Goal: Ask a question: Seek information or help from site administrators or community

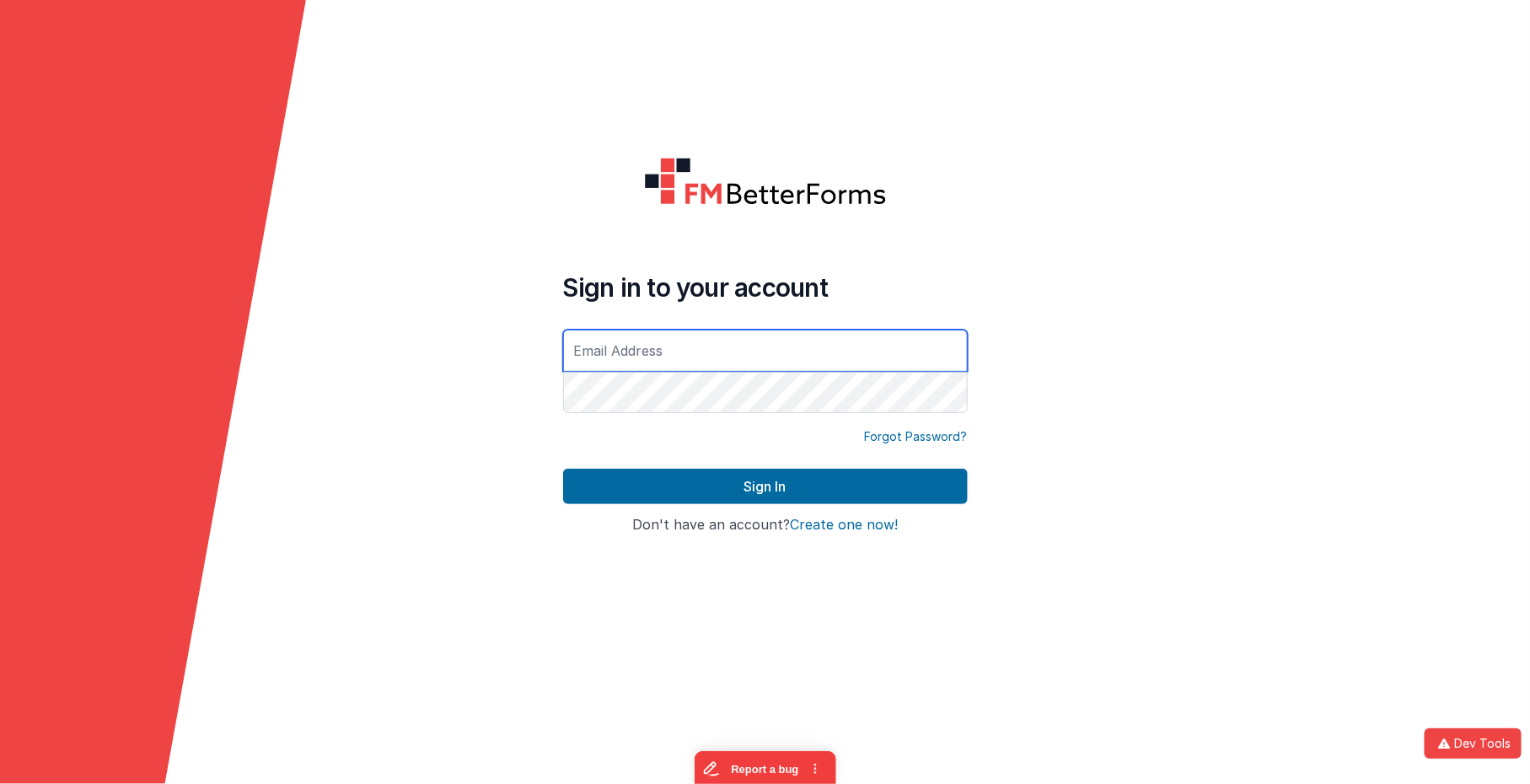
click at [0, 783] on com-1password-button at bounding box center [0, 784] width 0 height 0
click at [1061, 274] on form "Sign in to your account Forgot Password? Sign In Sign in with Google Don't have…" at bounding box center [765, 392] width 1530 height 784
click at [905, 360] on input "text" at bounding box center [765, 350] width 404 height 42
type input "[PERSON_NAME]"
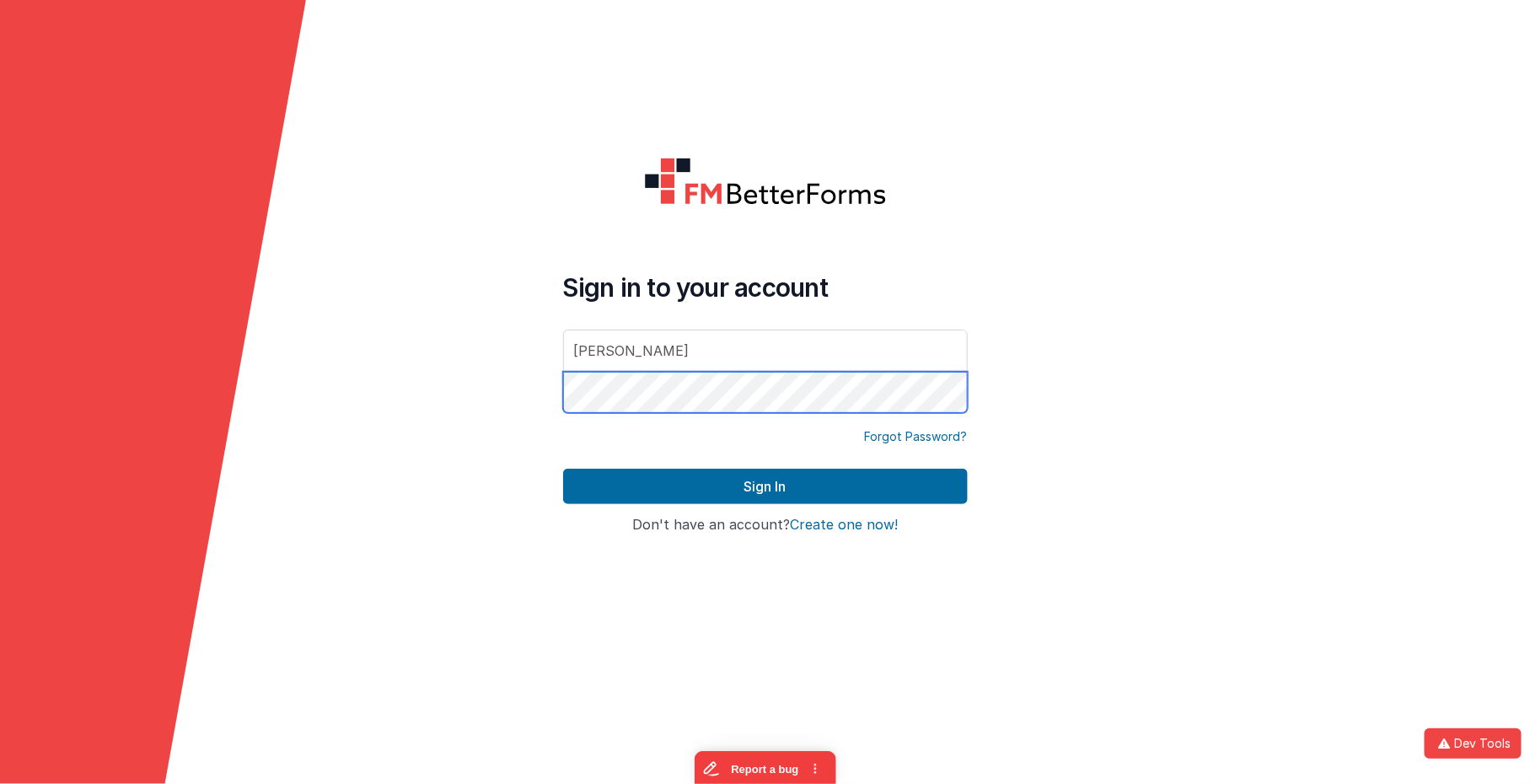
click at [563, 468] on button "Sign In" at bounding box center [765, 486] width 404 height 36
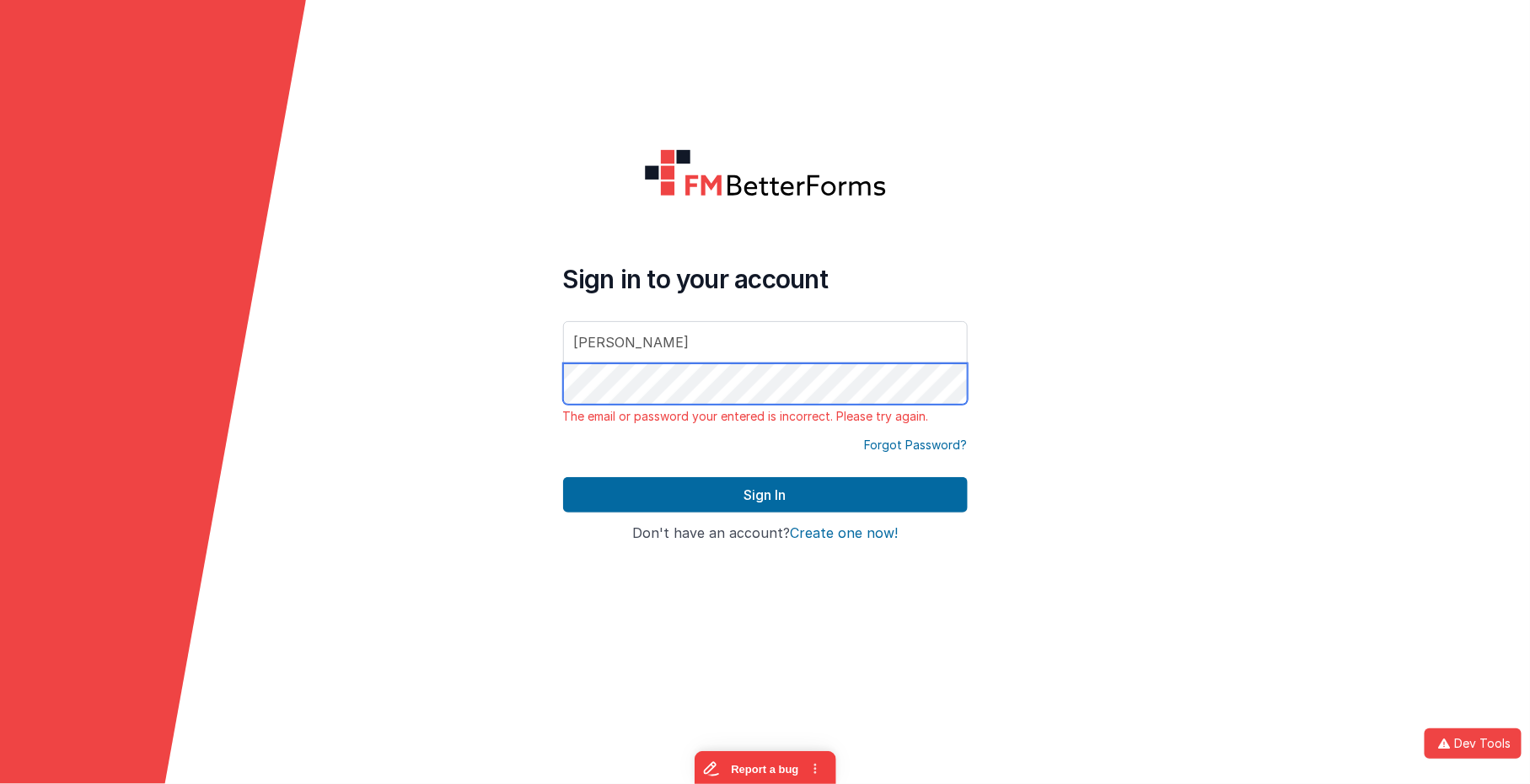
click at [563, 477] on button "Sign In" at bounding box center [765, 494] width 404 height 36
click at [0, 783] on com-1password-button at bounding box center [0, 784] width 0 height 0
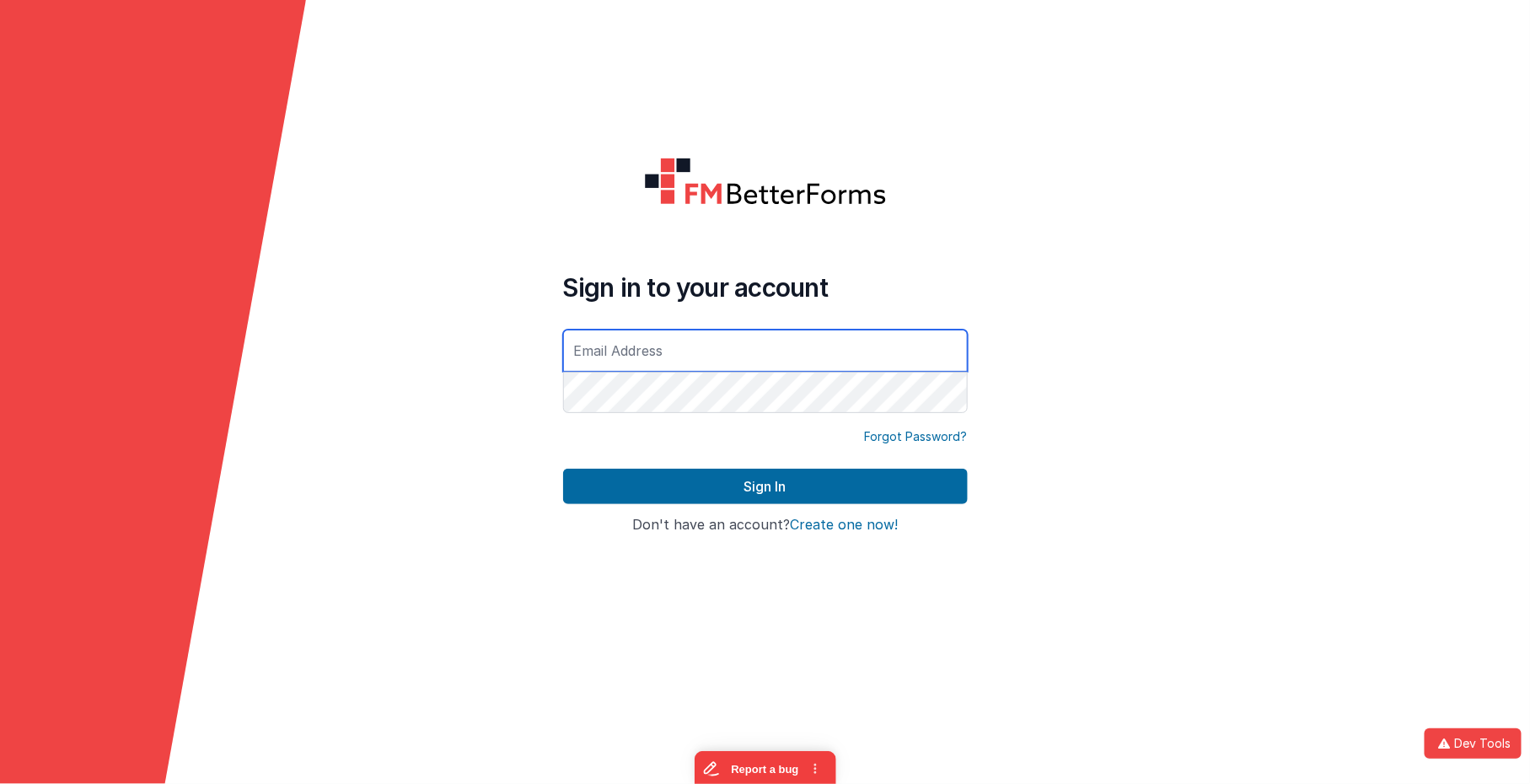
type input "[EMAIL_ADDRESS][DOMAIN_NAME]"
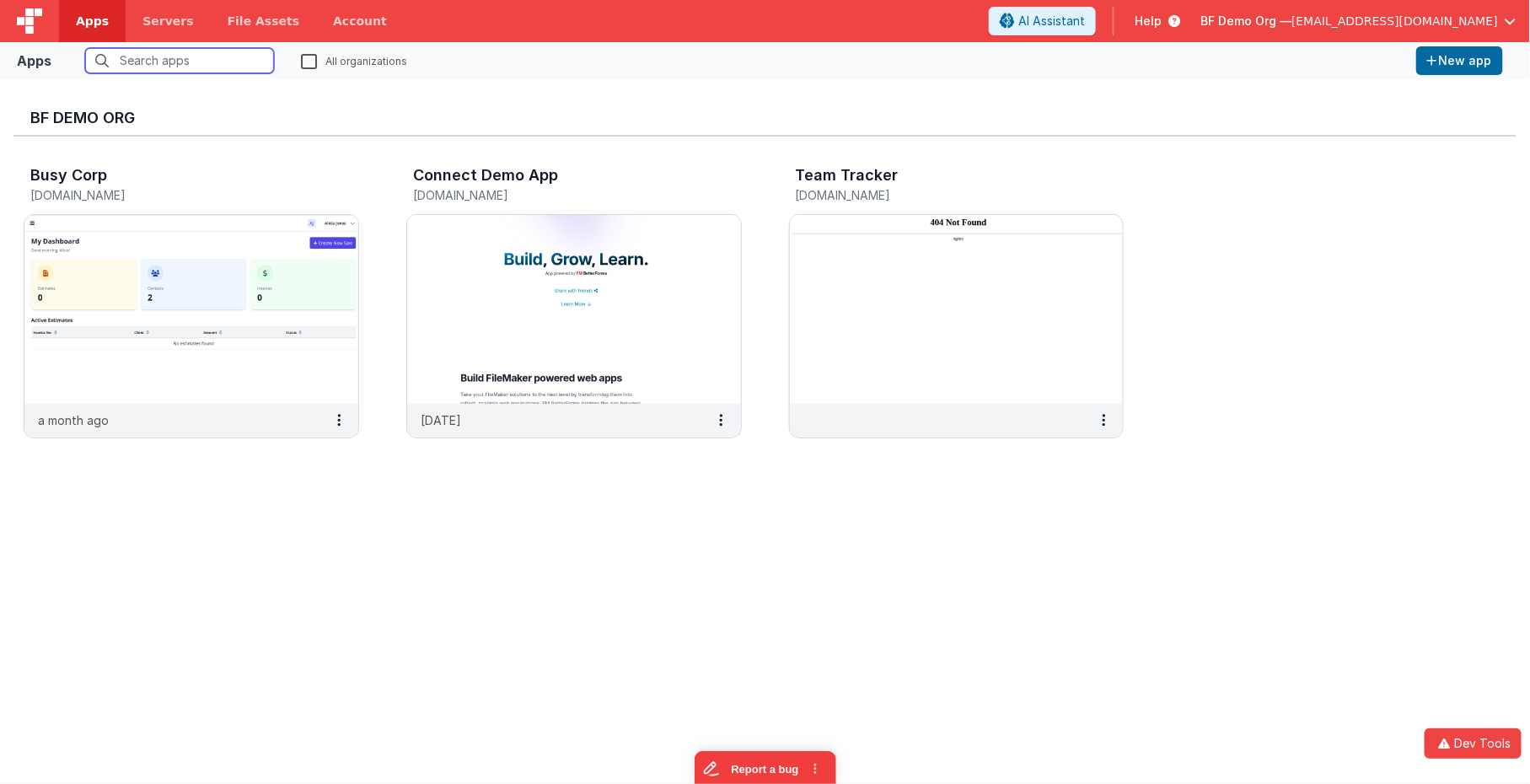
click at [159, 60] on input "text" at bounding box center [179, 61] width 189 height 26
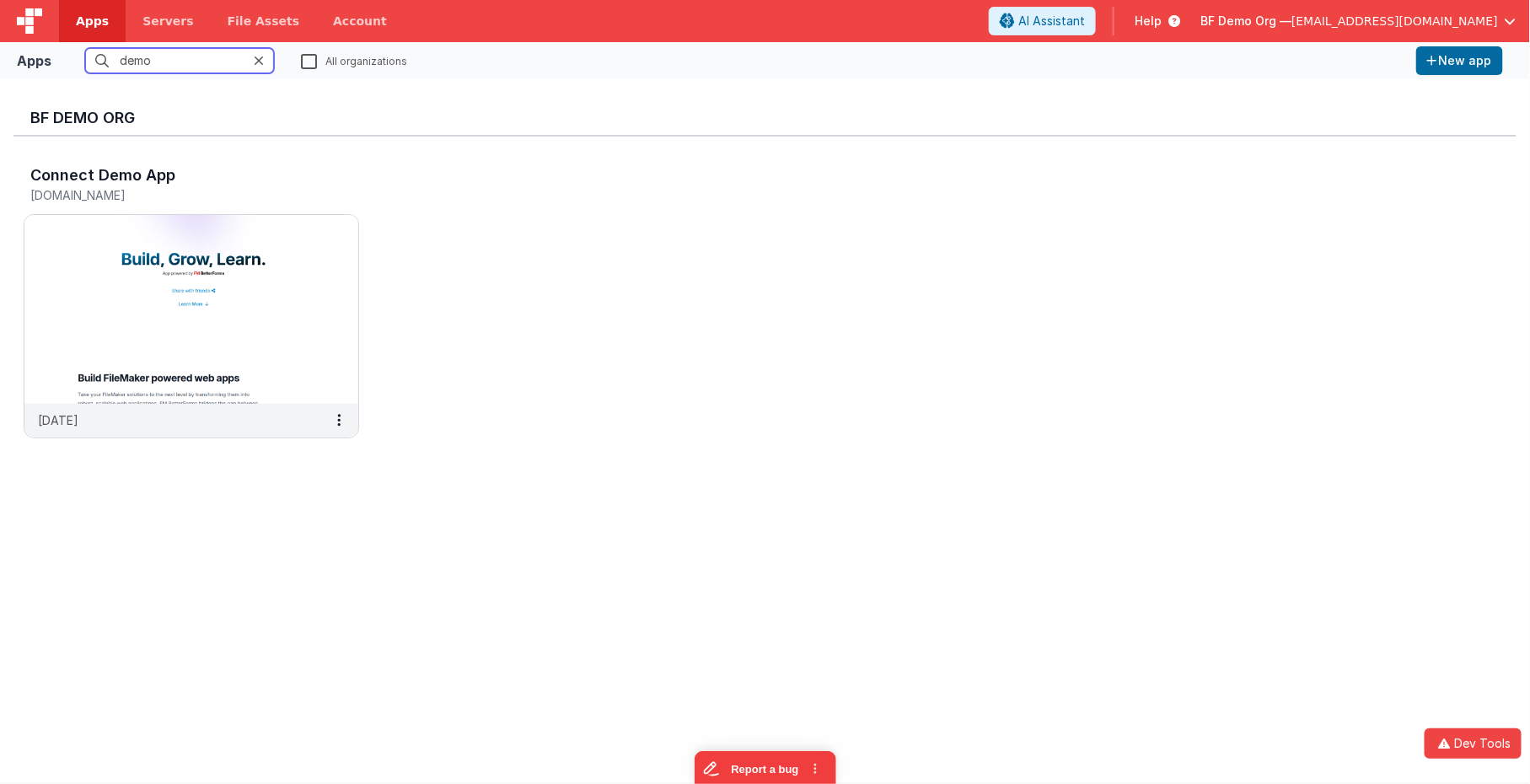
type input "demo"
click at [309, 58] on label "All organizations" at bounding box center [354, 60] width 106 height 16
click at [0, 0] on input "All organizations" at bounding box center [0, 0] width 0 height 0
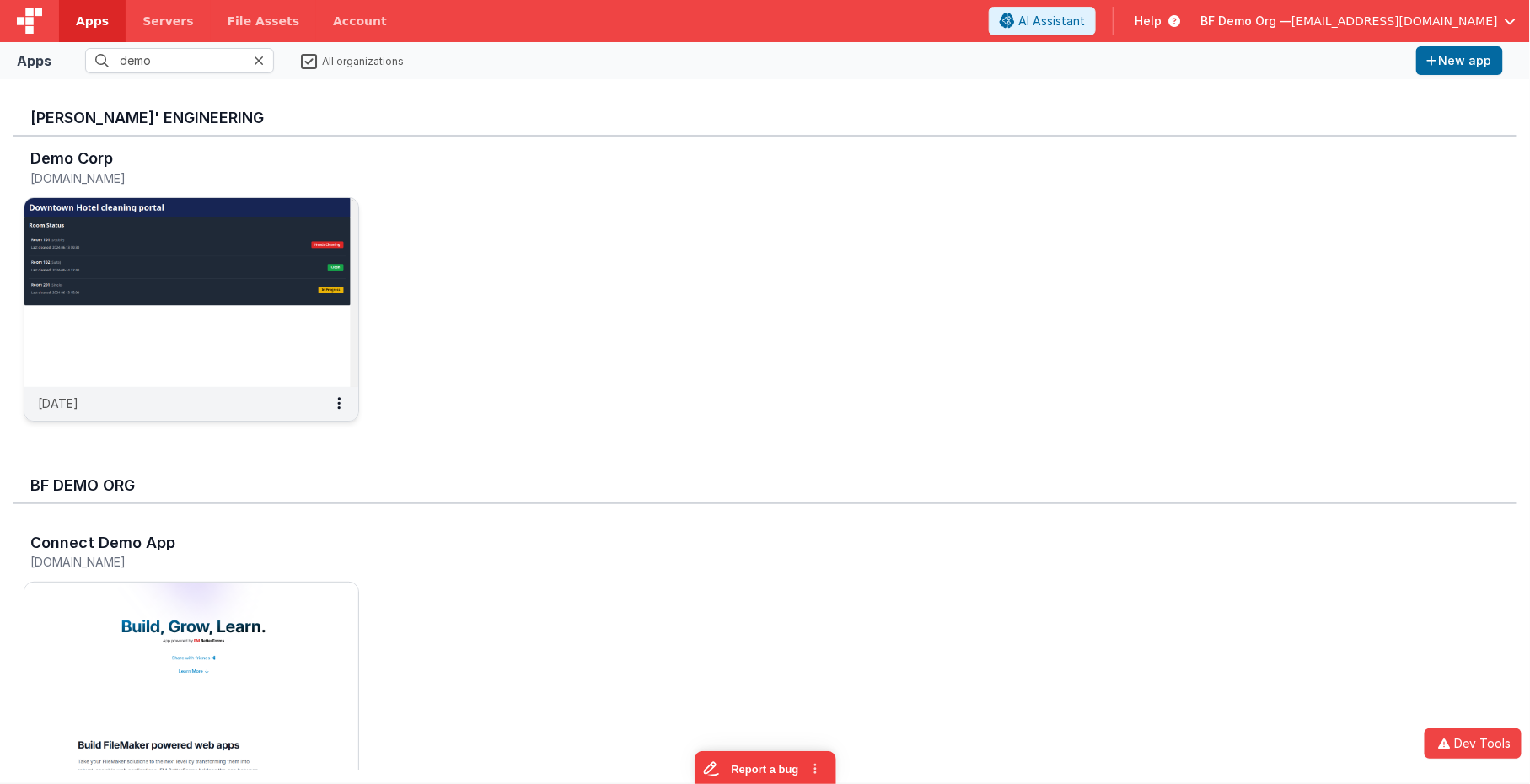
scroll to position [17, 0]
click at [145, 359] on img at bounding box center [191, 292] width 334 height 188
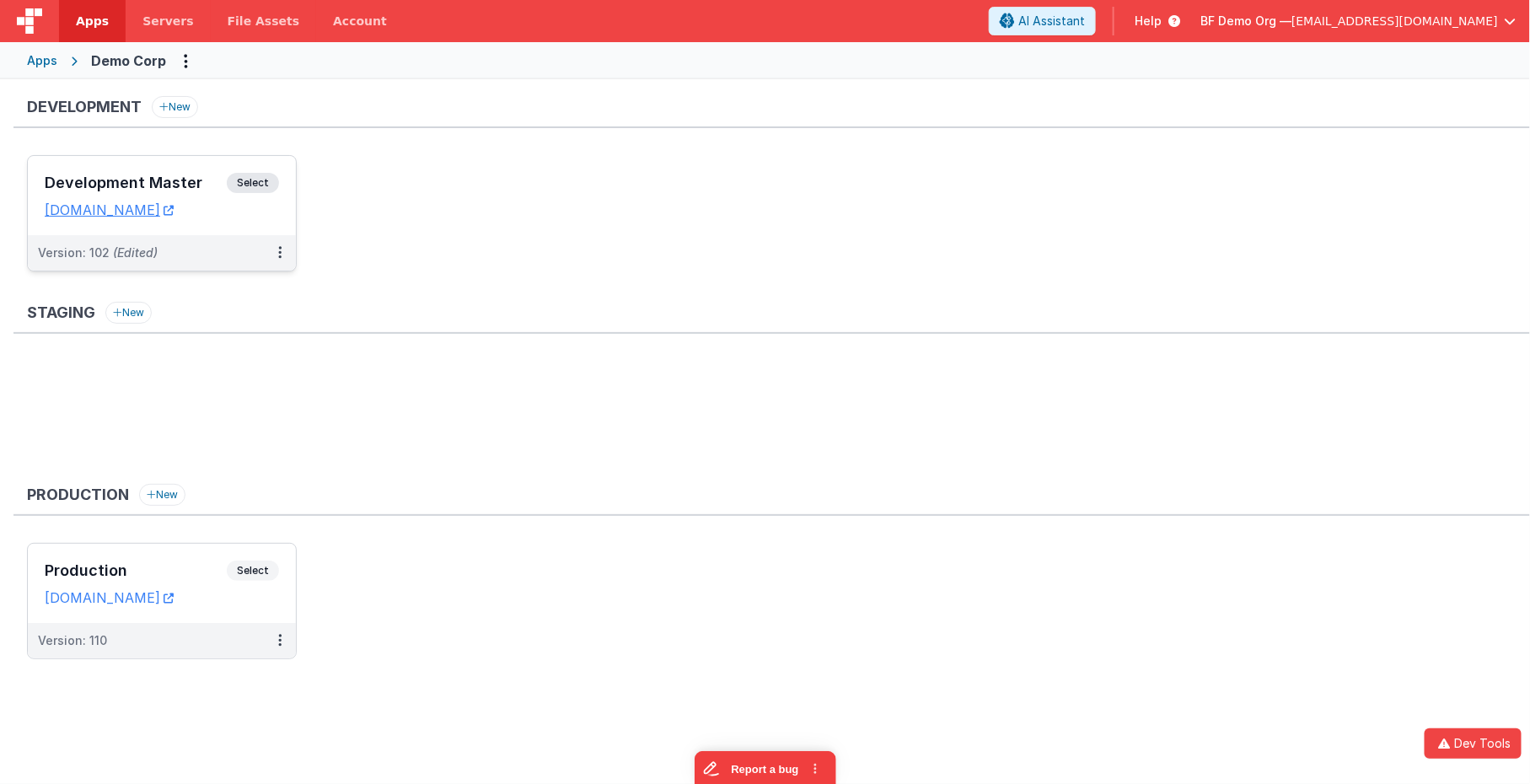
click at [247, 174] on span "Select" at bounding box center [253, 183] width 52 height 20
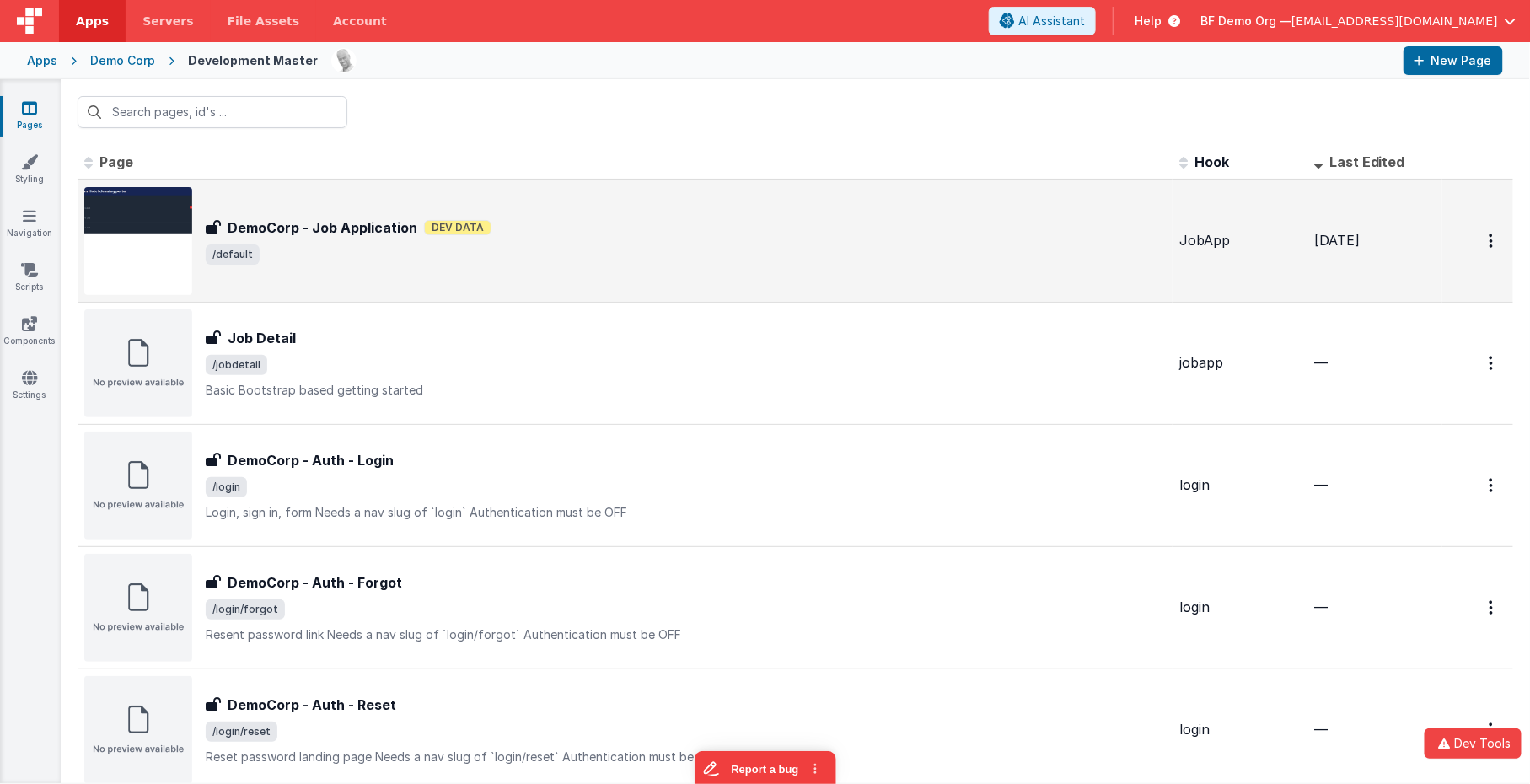
click at [284, 244] on span "/default" at bounding box center [685, 254] width 960 height 20
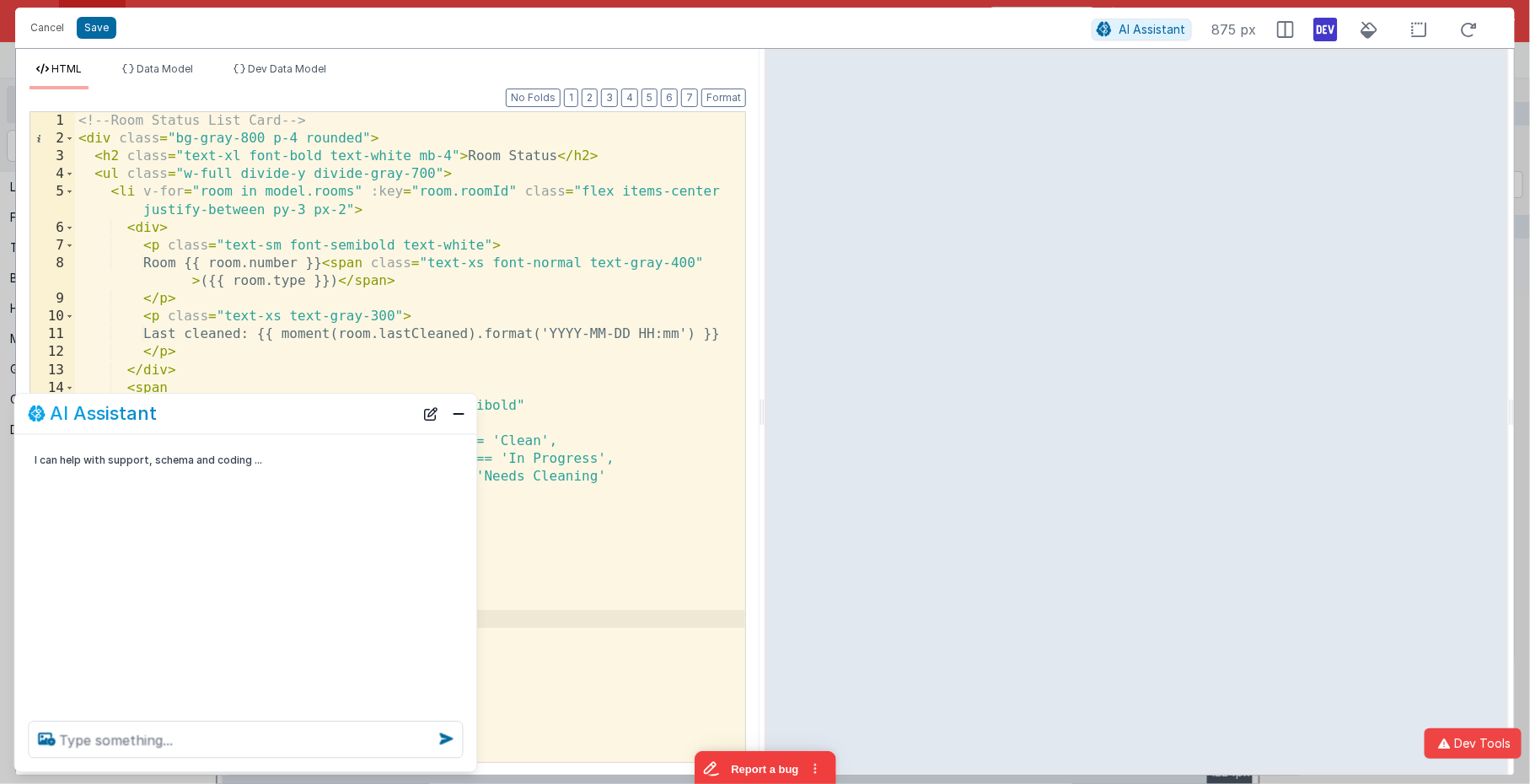
click at [642, 395] on div "<!-- Room Status List Card --> < div class = "bg-gray-800 p-4 rounded" > < h2 c…" at bounding box center [411, 456] width 672 height 687
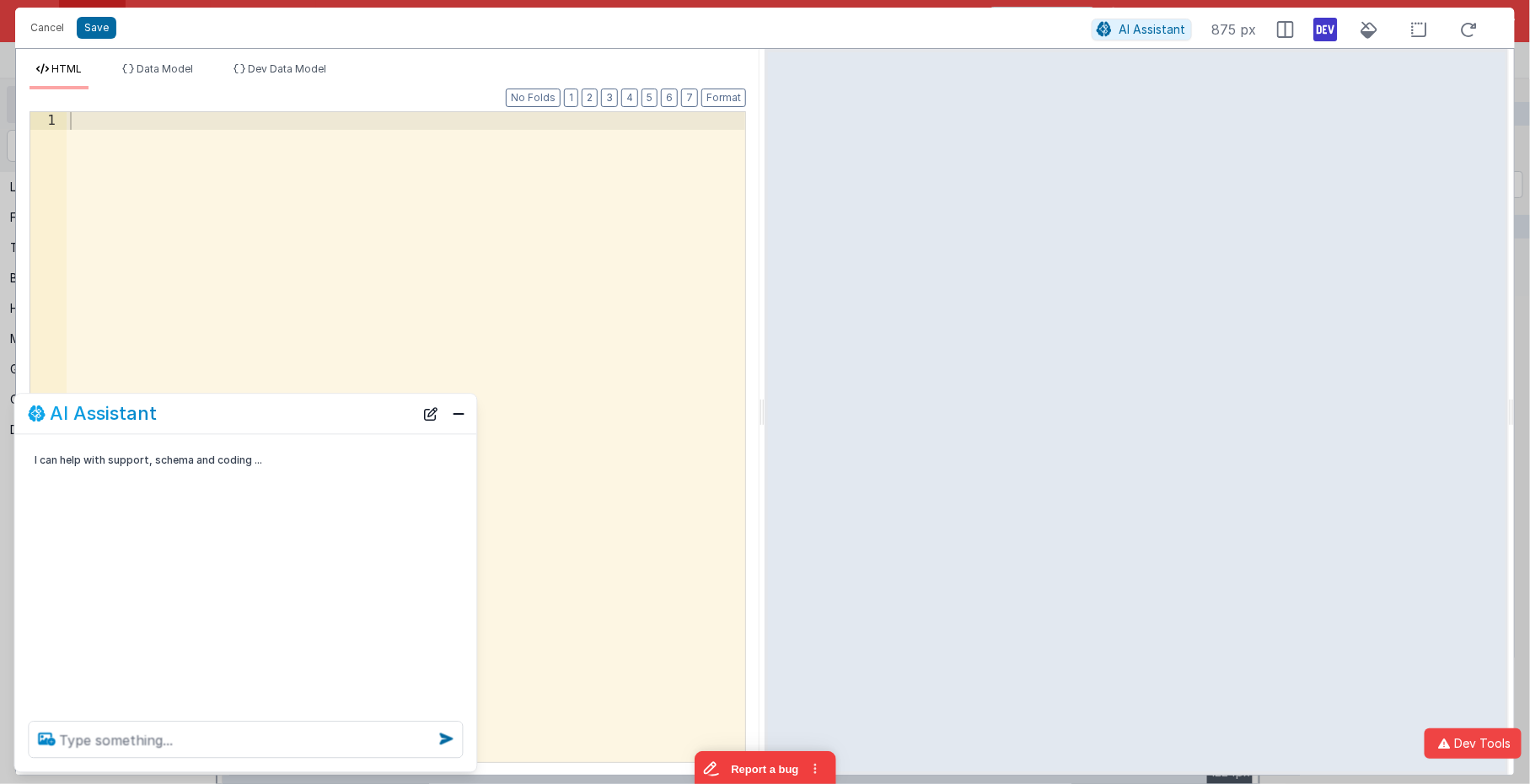
click at [48, 738] on icon at bounding box center [47, 738] width 30 height 27
click at [0, 0] on input "file" at bounding box center [0, 0] width 0 height 0
click at [323, 733] on textarea at bounding box center [245, 740] width 435 height 38
paste textarea "Prompt Draft for EPIC Messaging Agent You are an expert brand strategist. Your …"
type textarea "Prompt Draft for EPIC Messaging Agent You are an expert brand strategist. Your …"
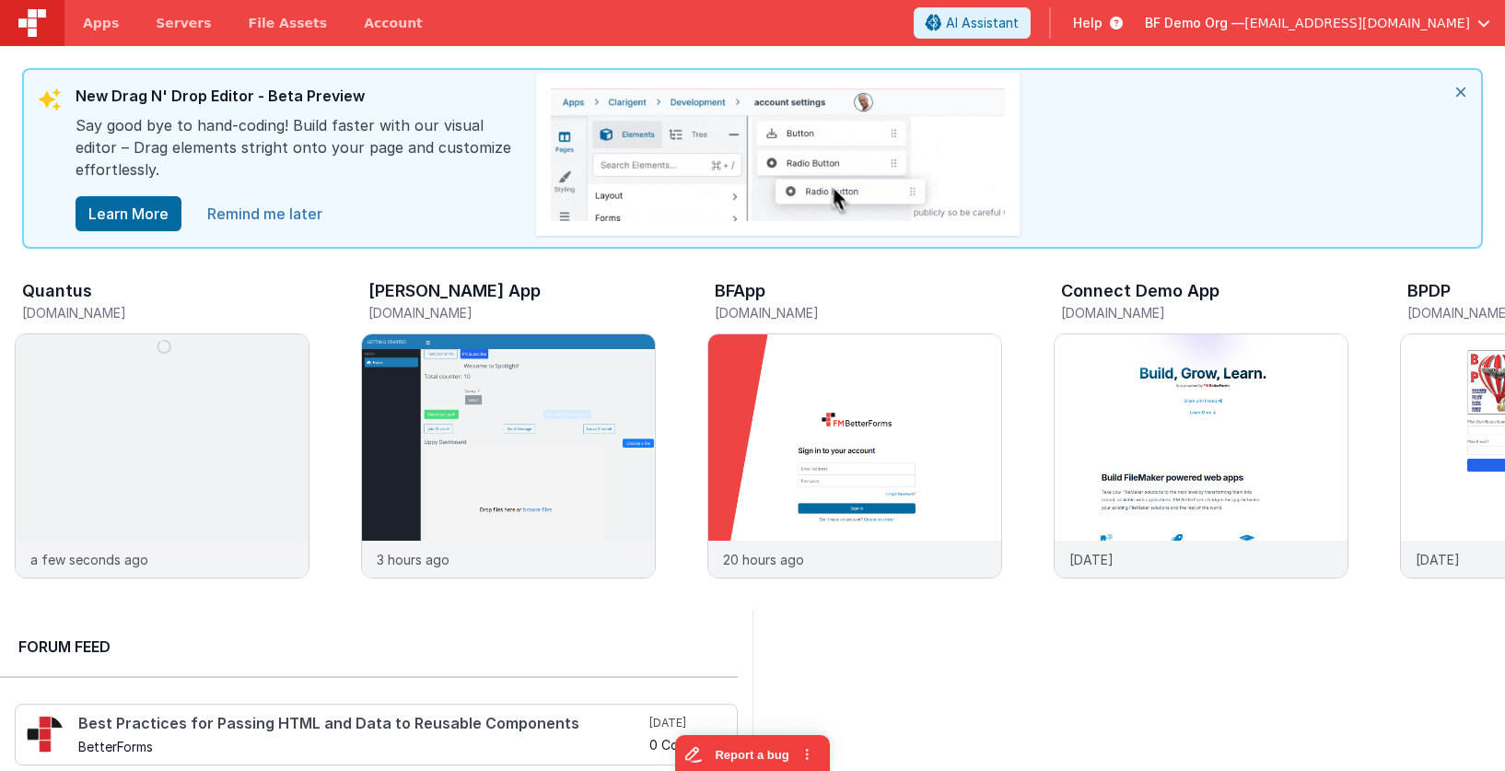
click at [231, 212] on link "Remind me later" at bounding box center [264, 213] width 137 height 37
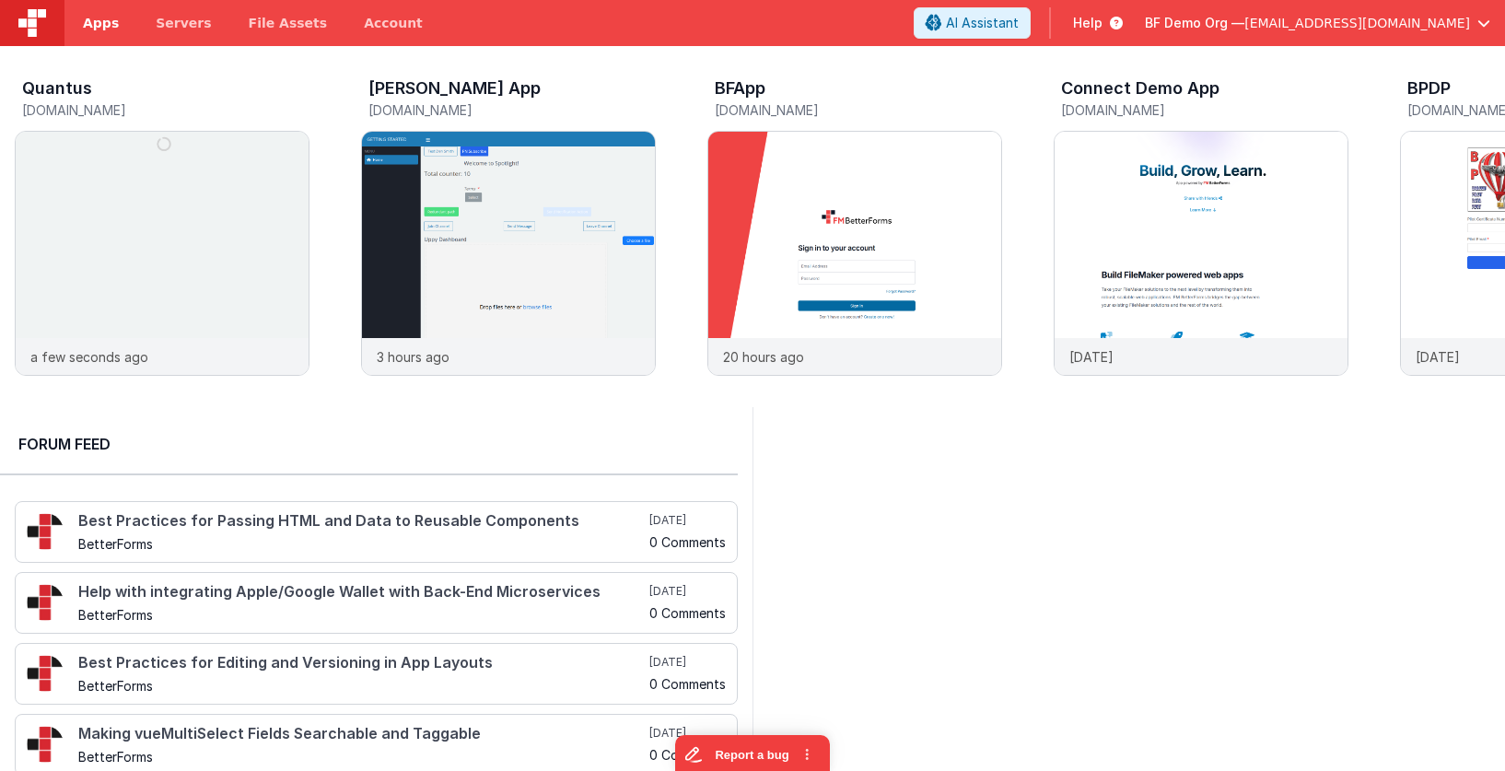
click at [106, 22] on span "Apps" at bounding box center [101, 23] width 36 height 18
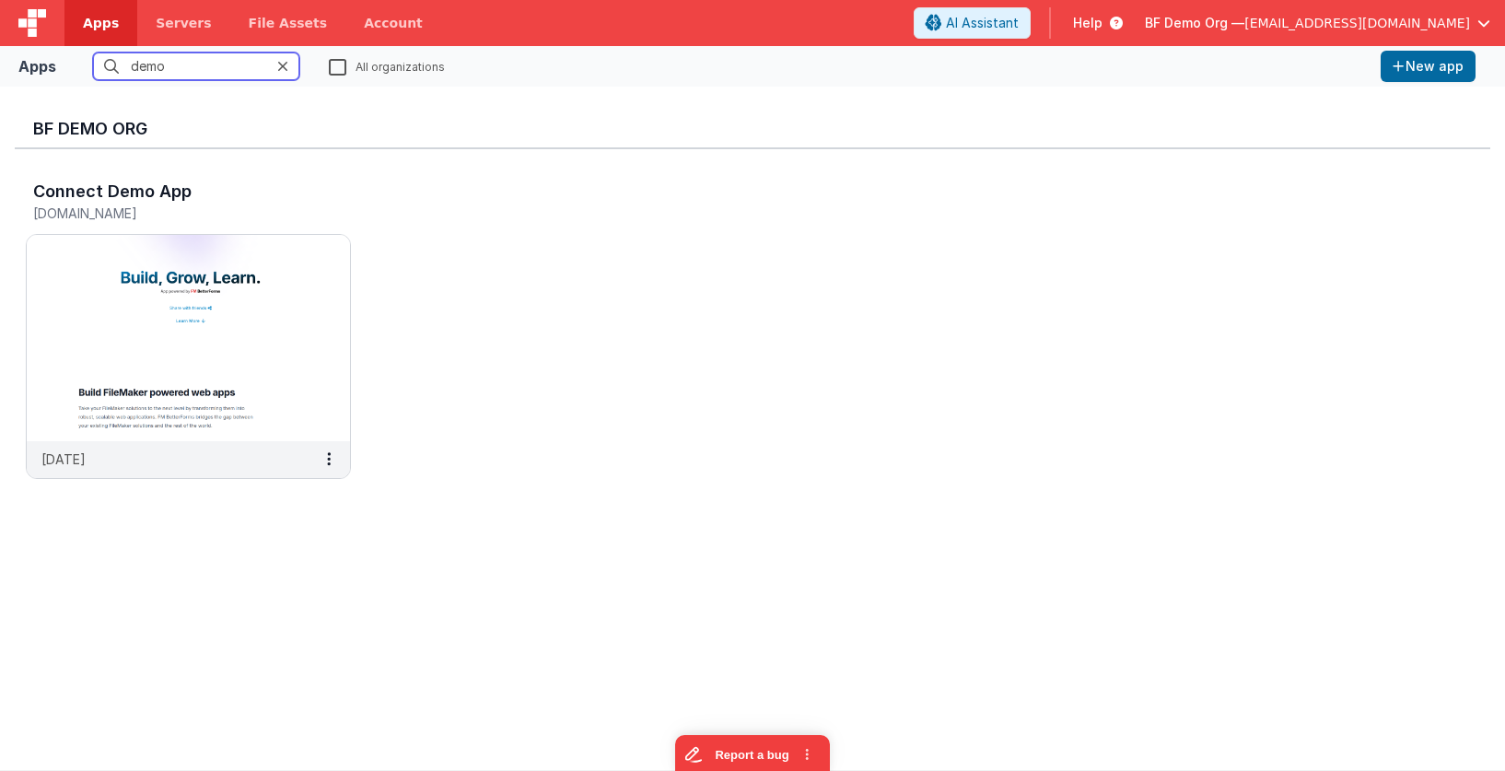
type input "demo"
click at [351, 71] on label "All organizations" at bounding box center [387, 66] width 116 height 18
click at [0, 0] on input "All organizations" at bounding box center [0, 0] width 0 height 0
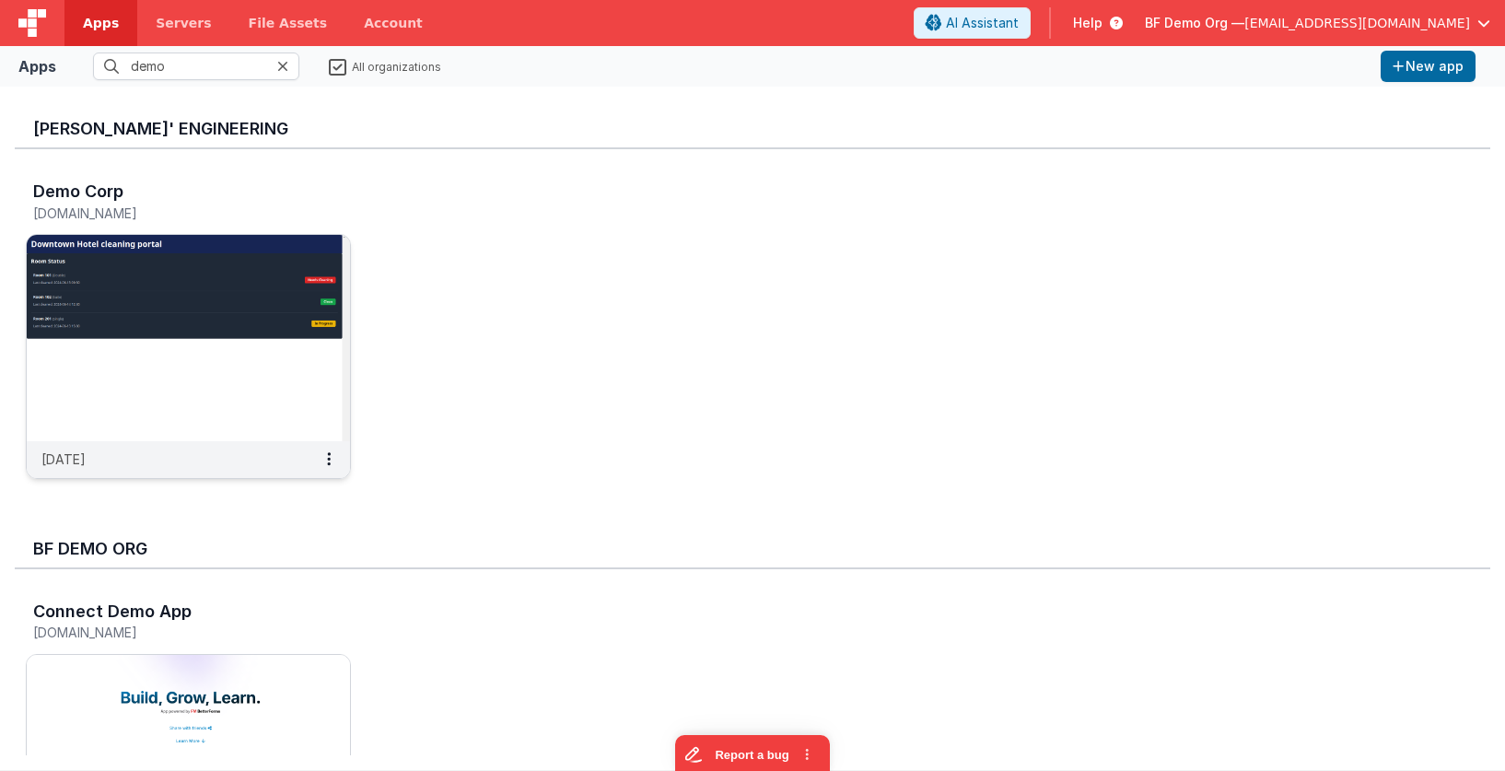
click at [195, 277] on img at bounding box center [188, 338] width 323 height 206
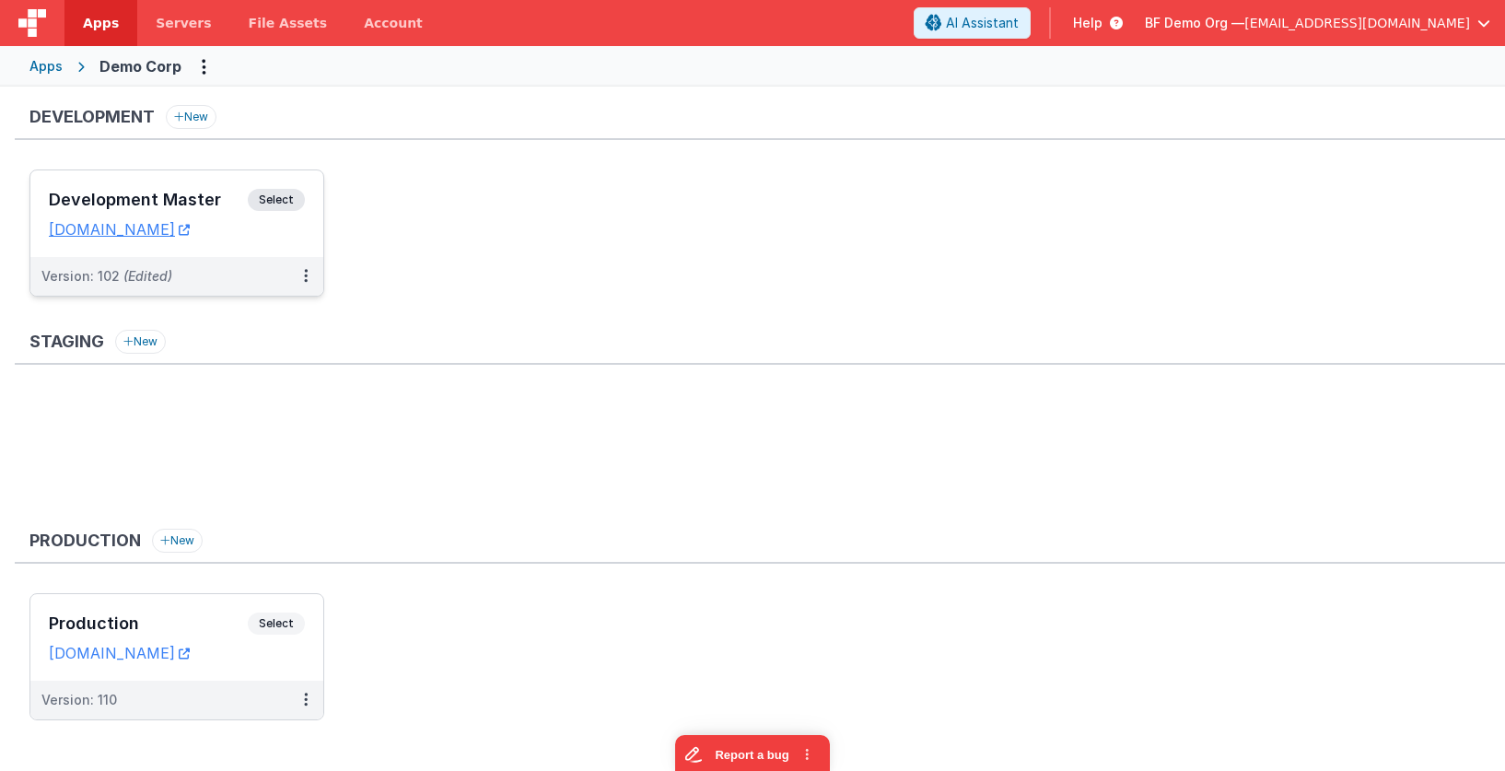
click at [256, 179] on div "Development Master Select URLs demodev.fmbetterforms.com" at bounding box center [176, 213] width 293 height 87
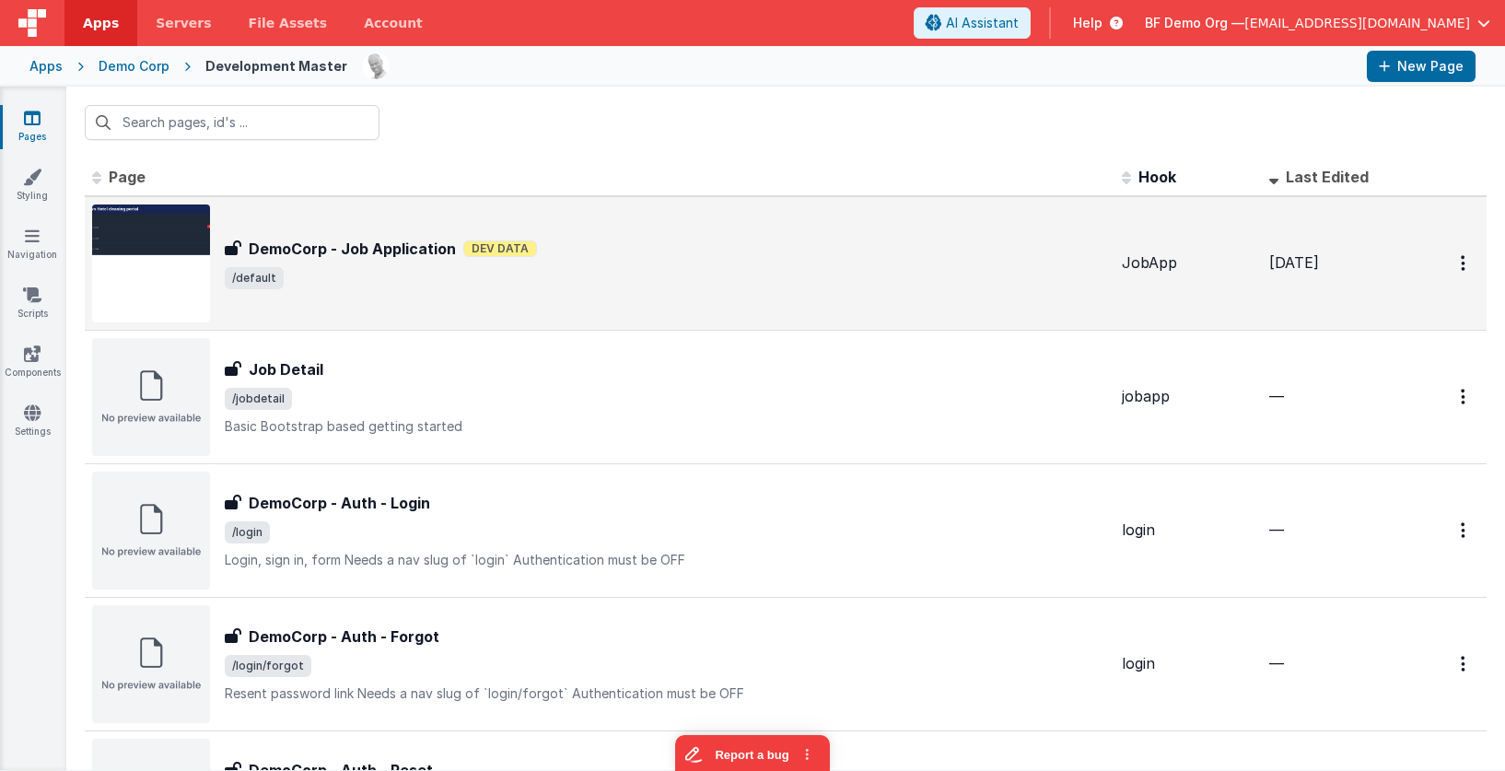
click at [475, 272] on span "/default" at bounding box center [666, 278] width 882 height 22
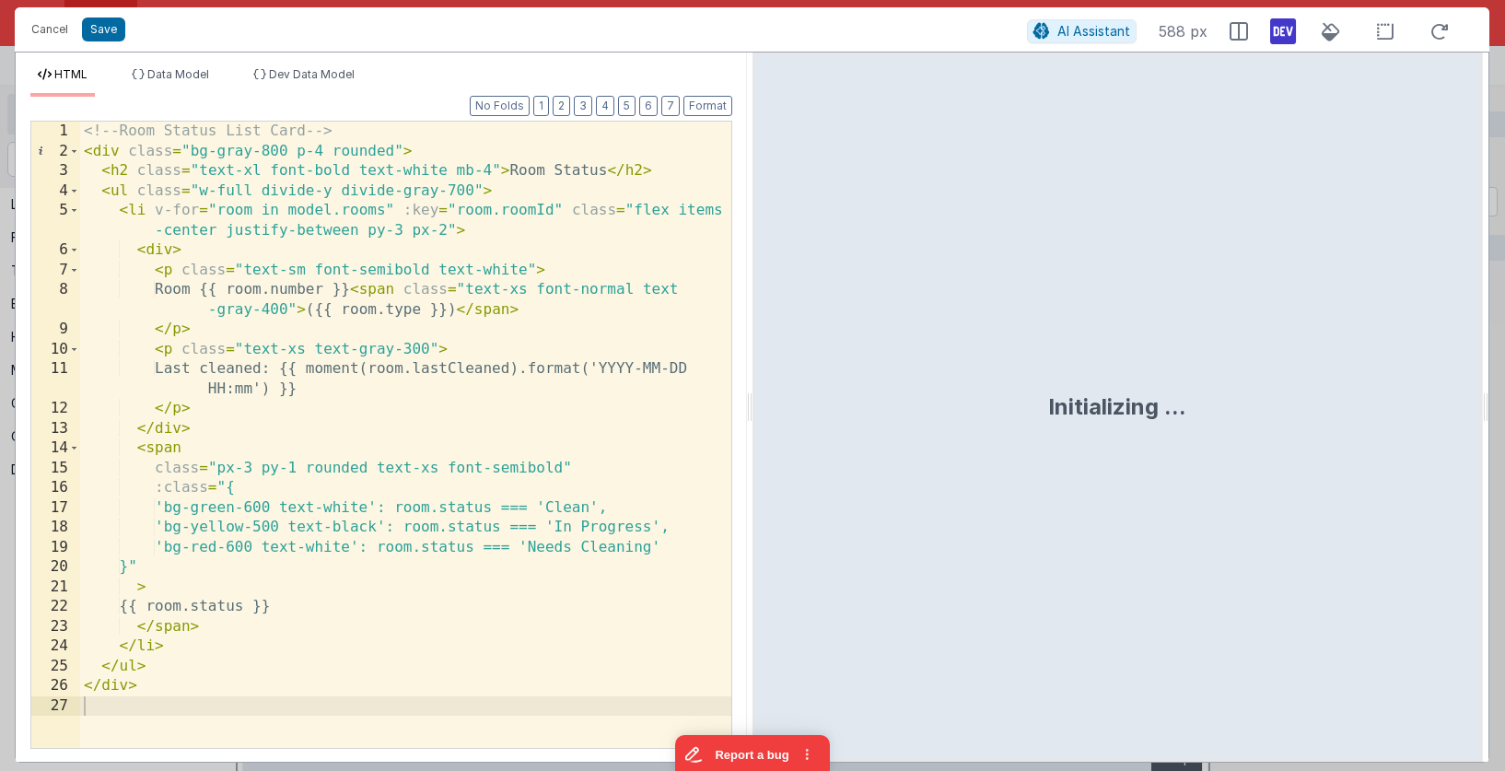
click at [535, 245] on div "<!-- Room Status List Card --> < div class = "bg-gray-800 p-4 rounded" > < h2 c…" at bounding box center [405, 455] width 651 height 666
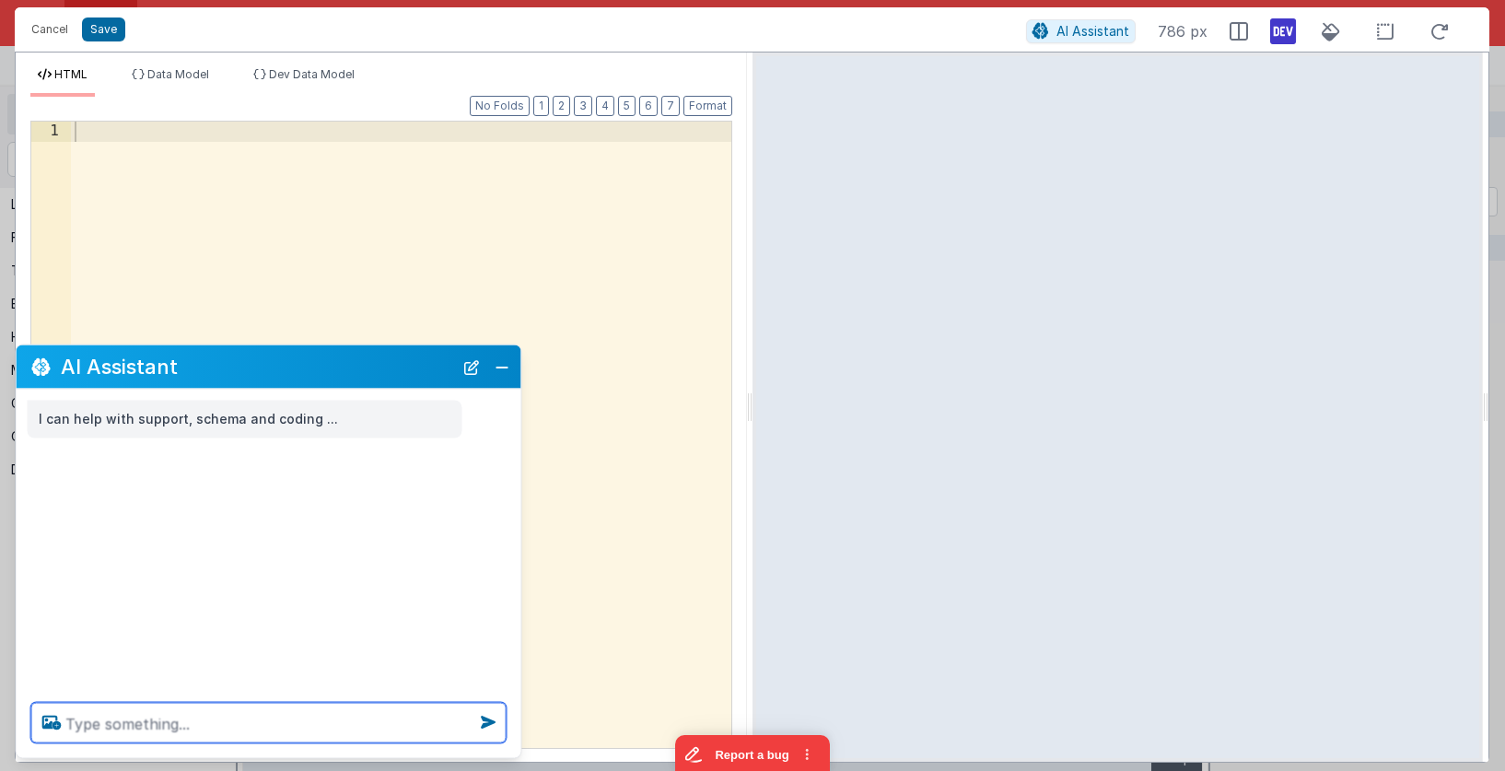
paste textarea "c"
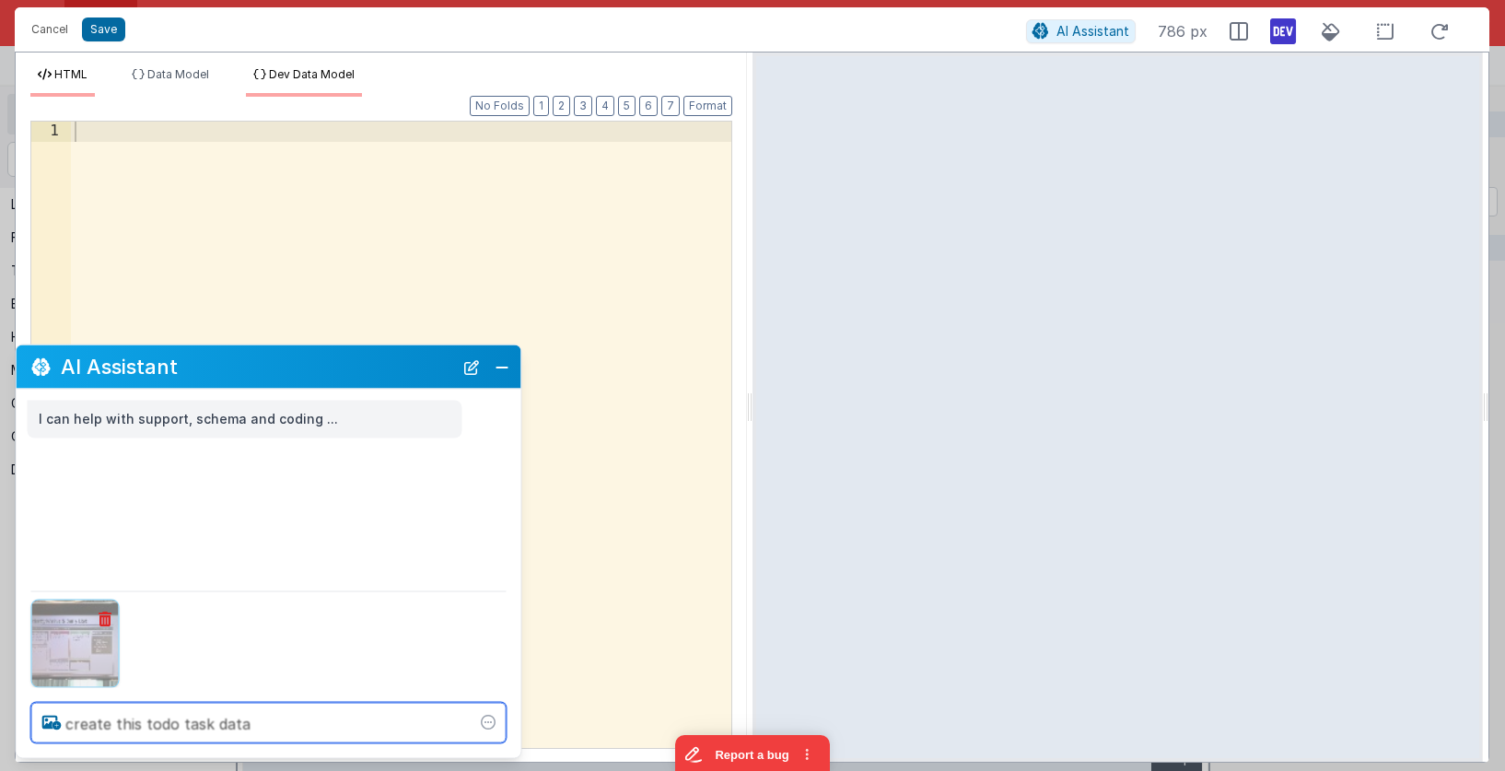
type textarea "create this todo task data"
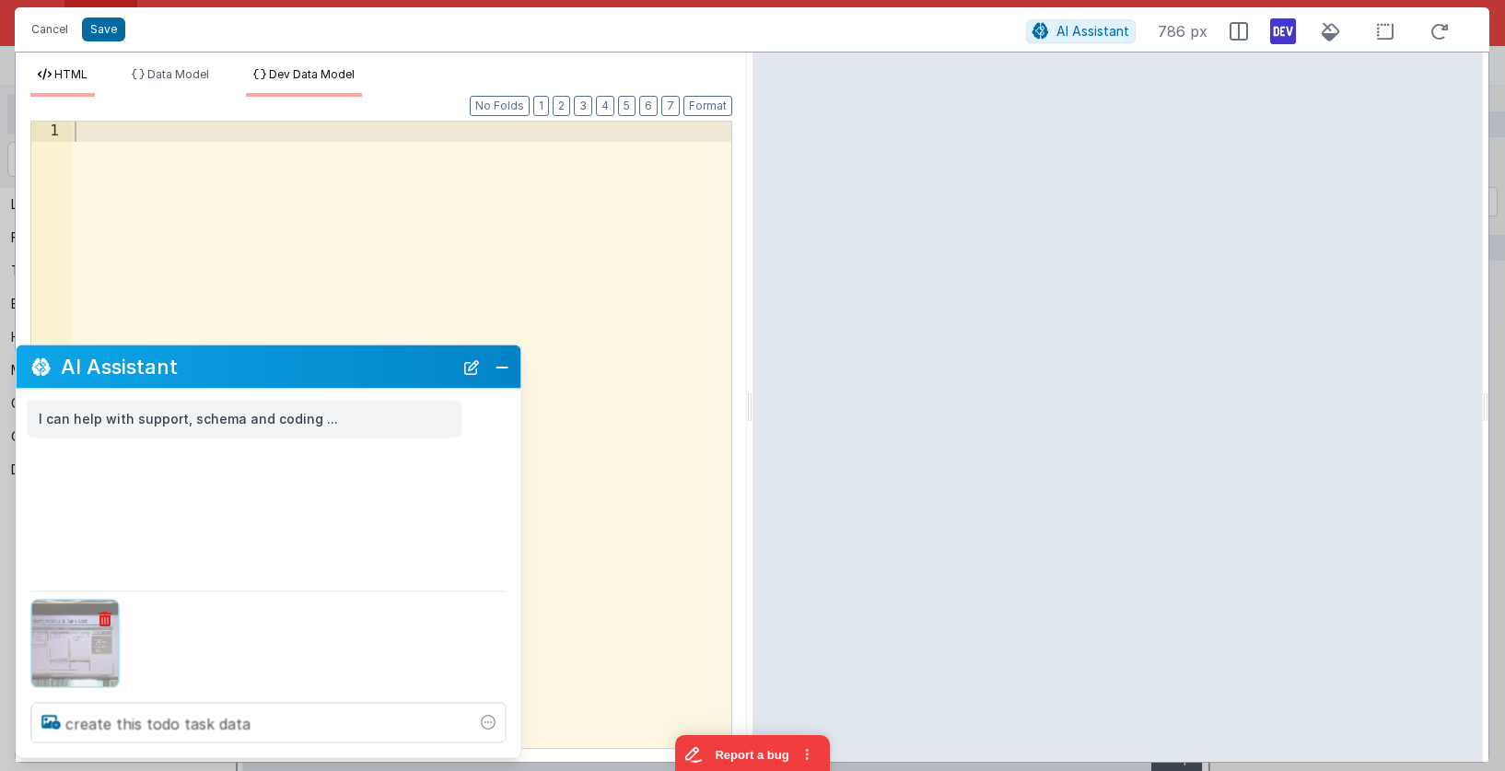
click at [315, 73] on span "Dev Data Model" at bounding box center [312, 74] width 86 height 14
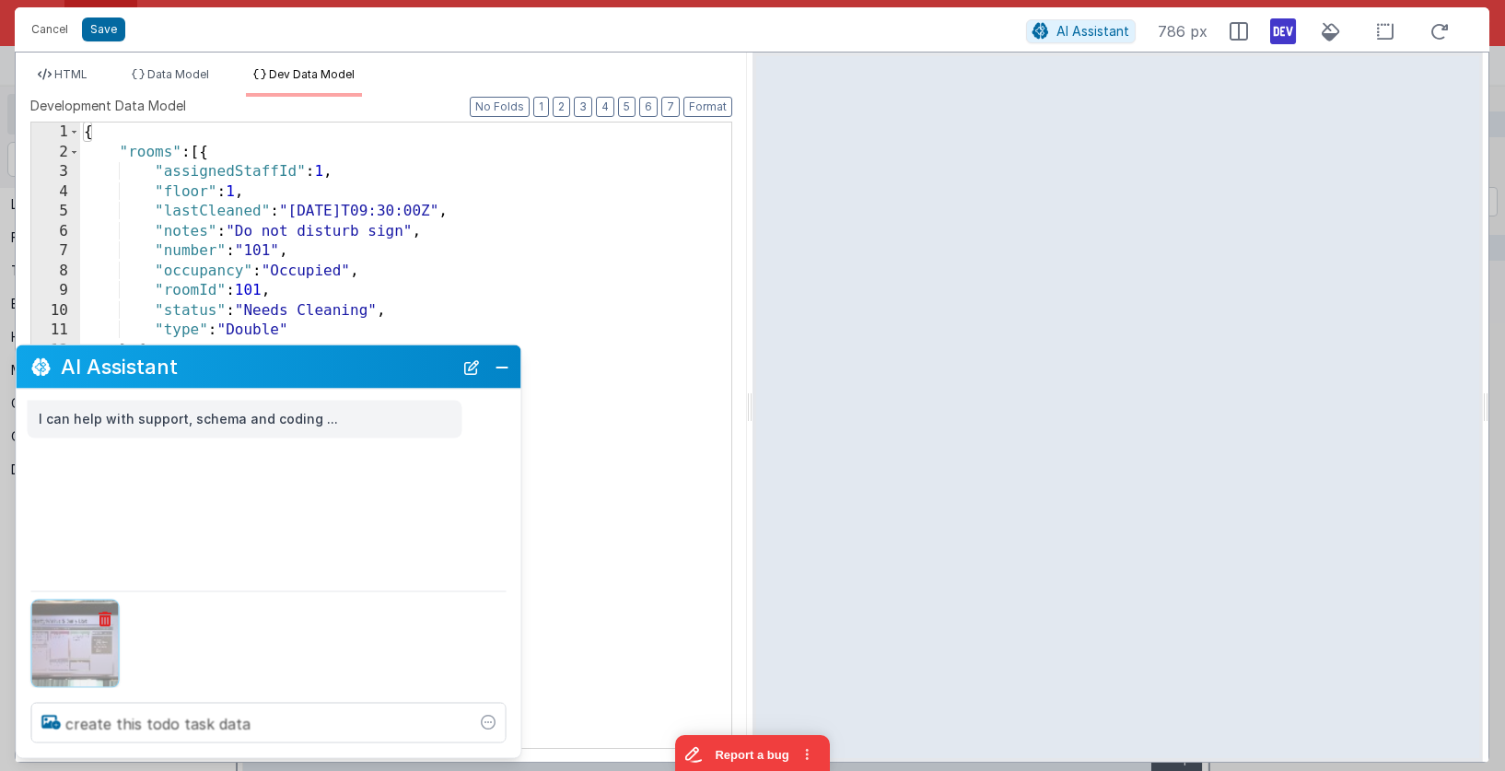
click at [436, 150] on div "{ "rooms" : [{ "assignedStaffId" : 1 , "floor" : 1 , "lastCleaned" : "2024-06-1…" at bounding box center [405, 455] width 651 height 665
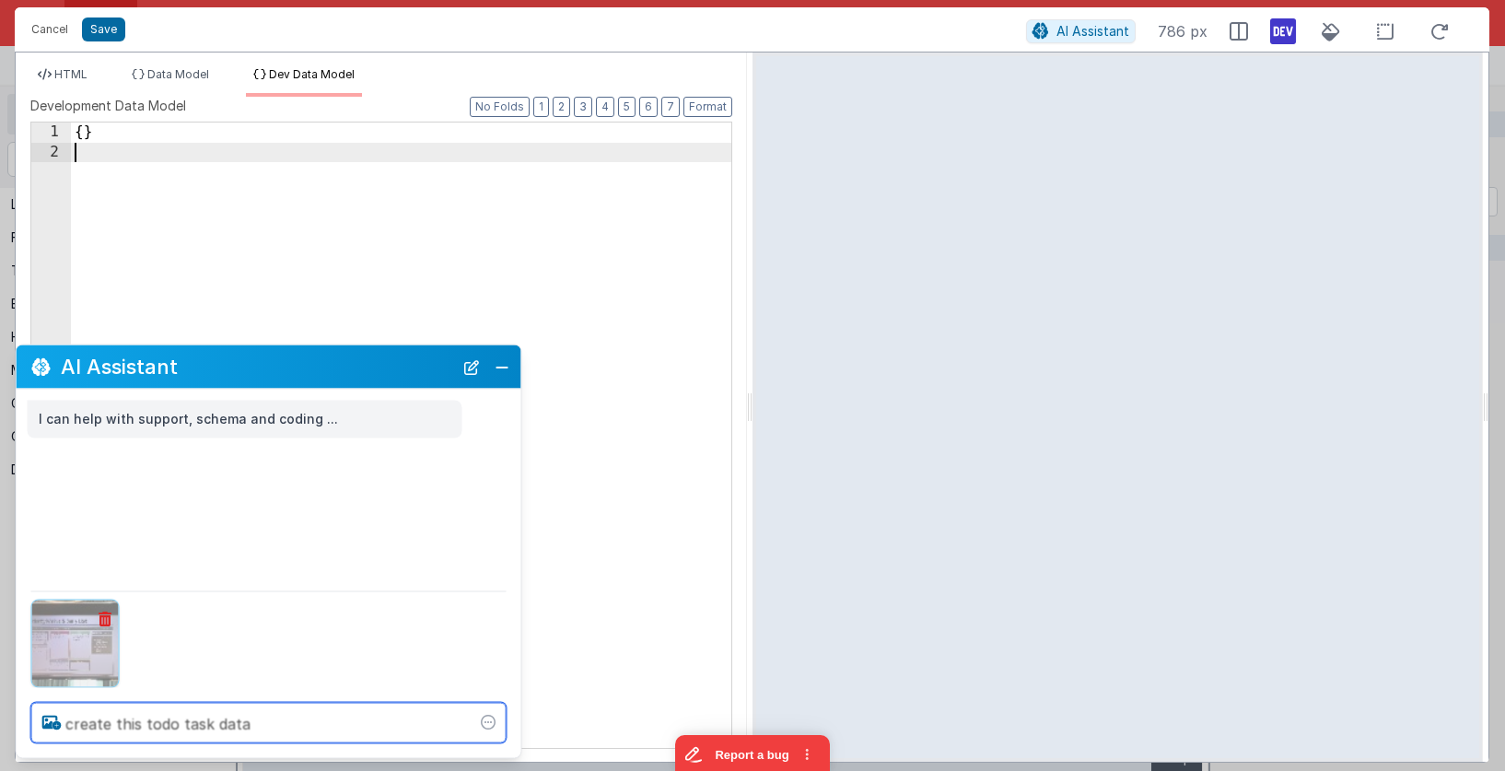
click at [286, 725] on textarea "create this todo task data" at bounding box center [268, 723] width 475 height 41
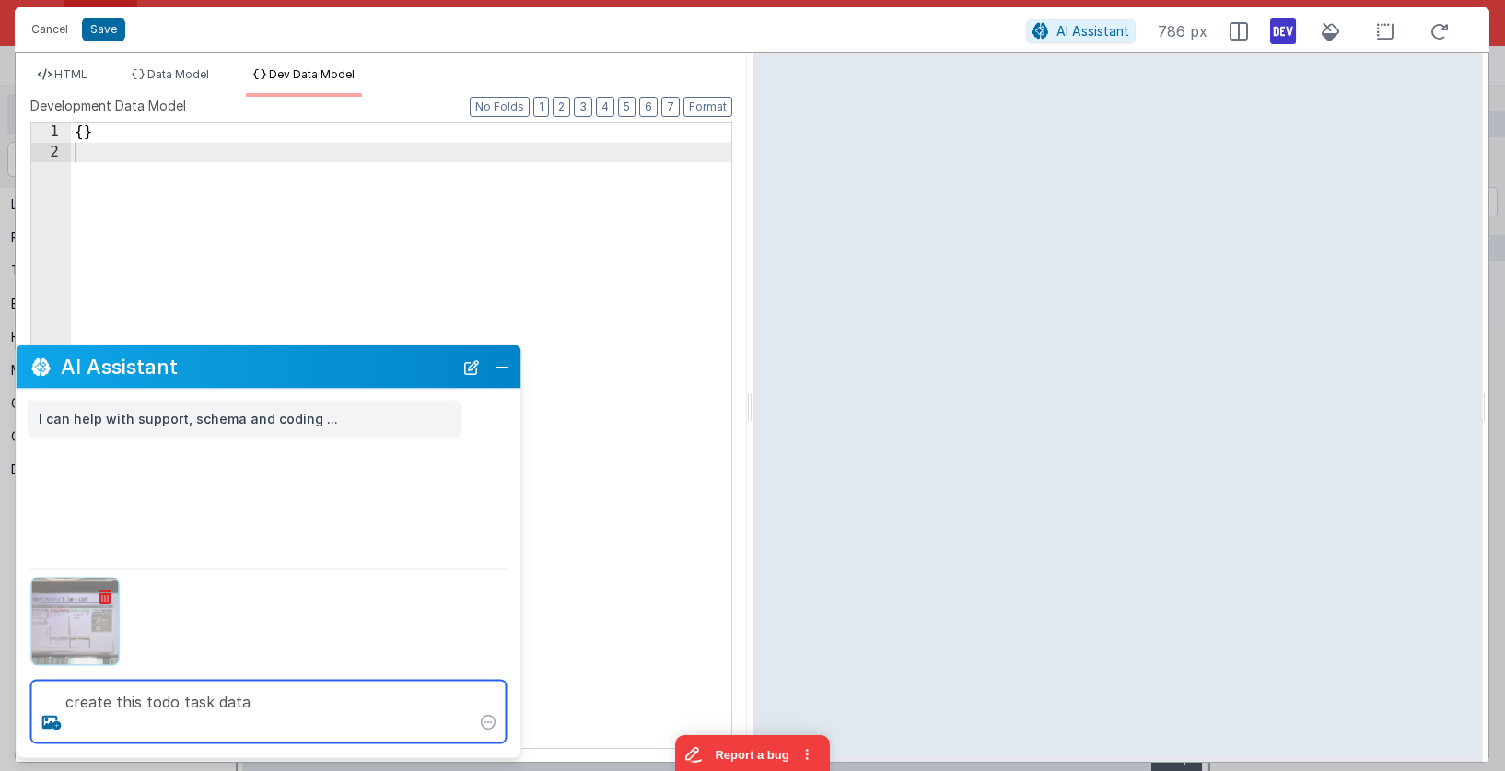
click at [271, 712] on textarea "create this todo task data" at bounding box center [268, 712] width 475 height 63
click at [285, 707] on textarea "create this todo task data" at bounding box center [268, 712] width 475 height 63
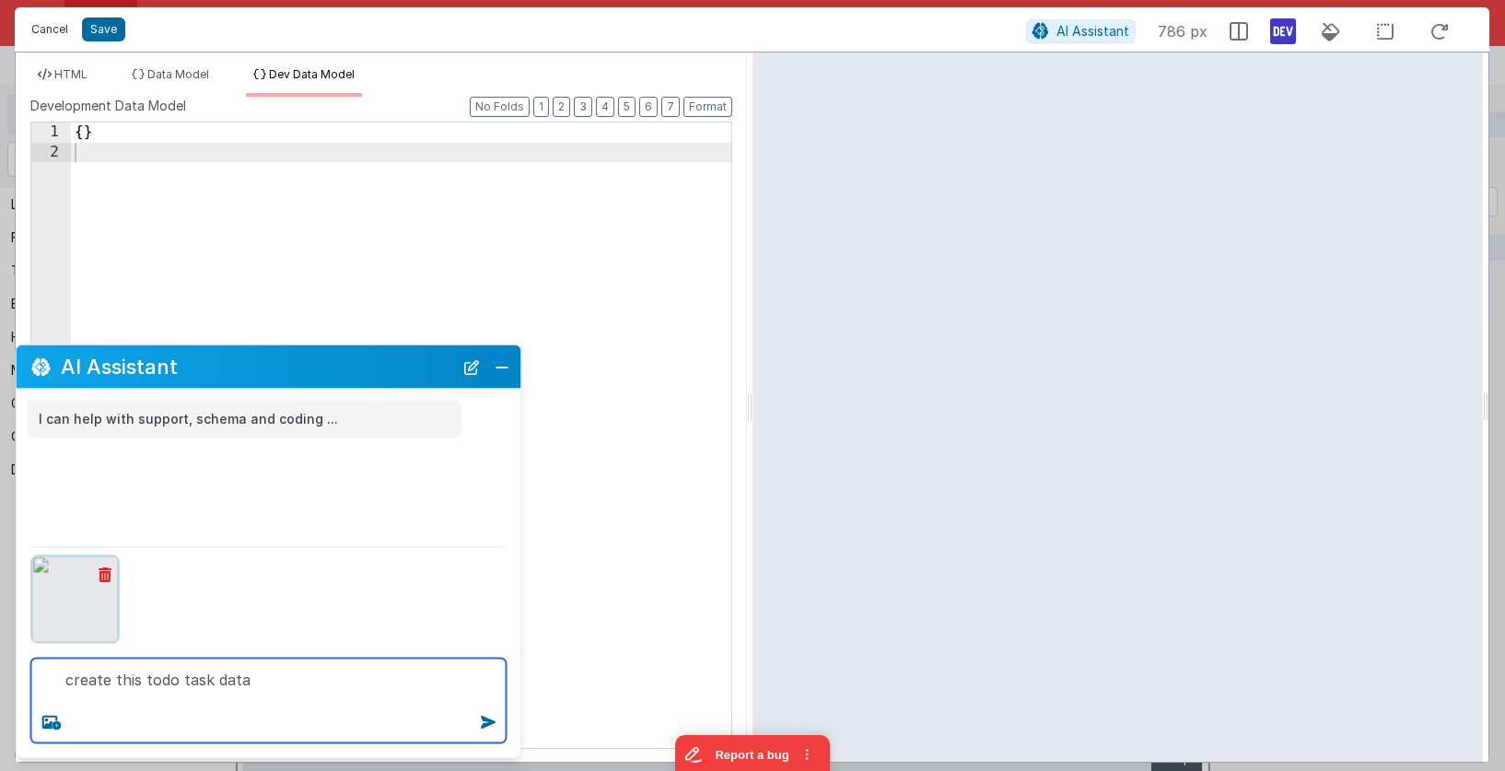
type textarea "create this todo task data"
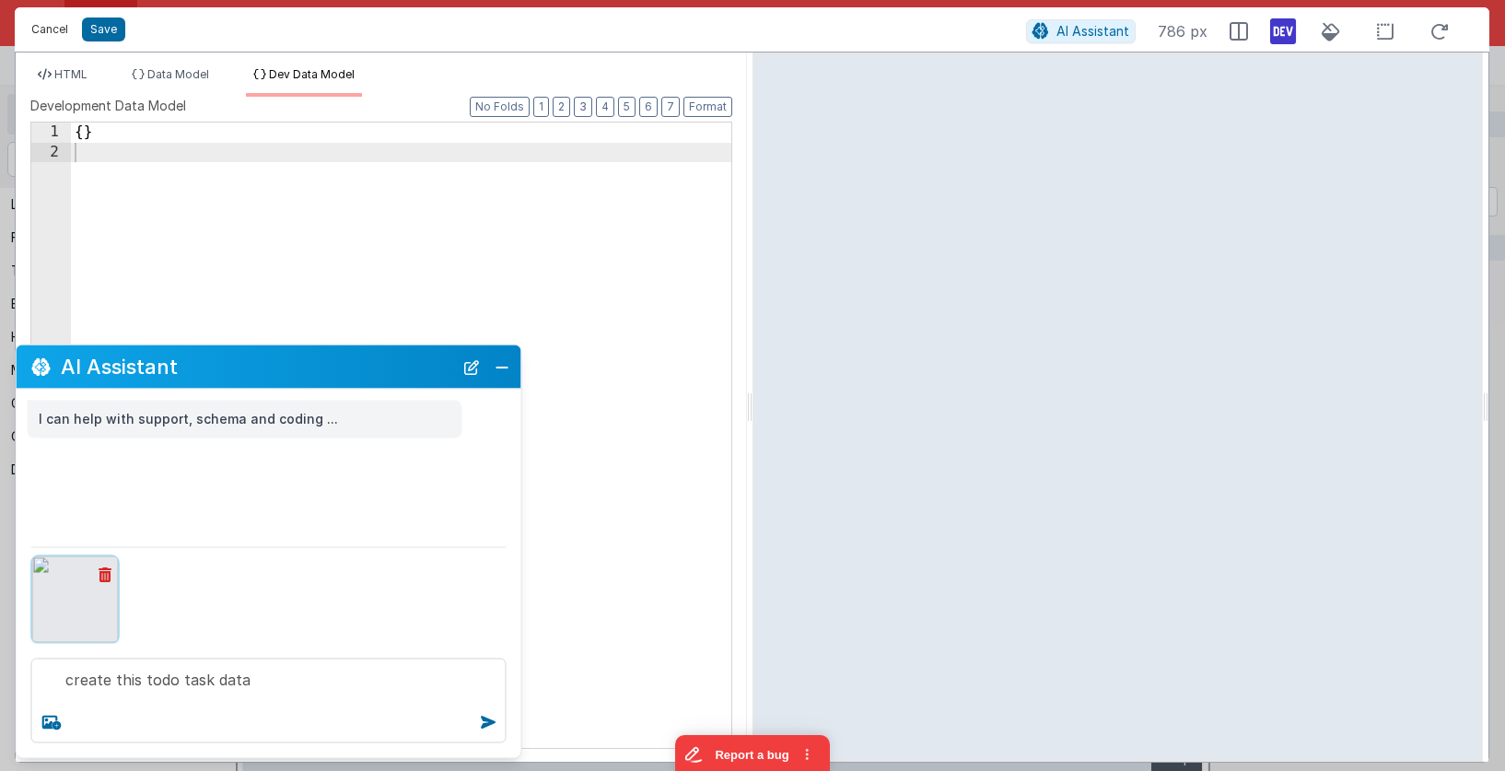
click at [57, 41] on button "Cancel" at bounding box center [49, 30] width 55 height 26
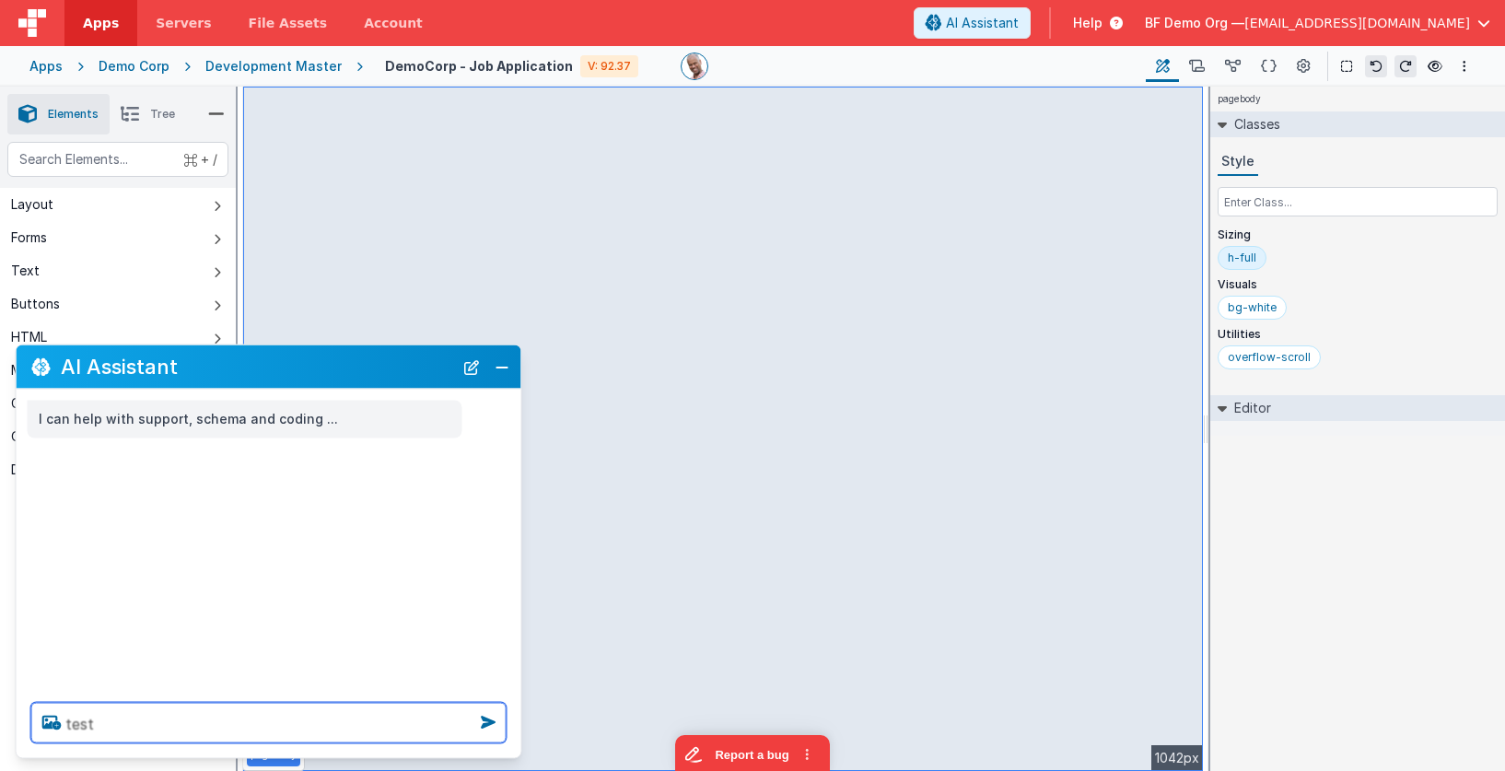
type textarea "test"
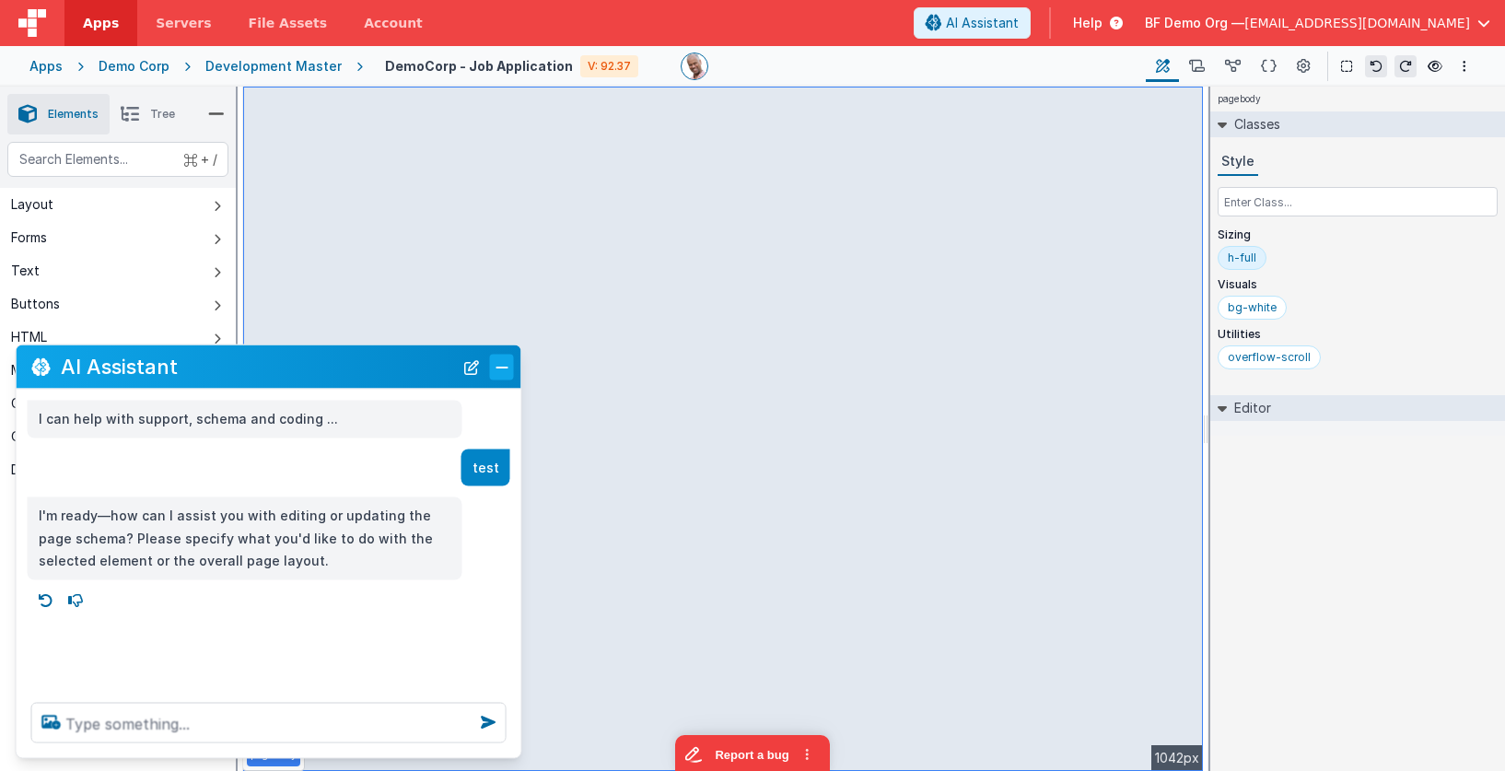
click at [504, 372] on button "Close" at bounding box center [502, 367] width 24 height 26
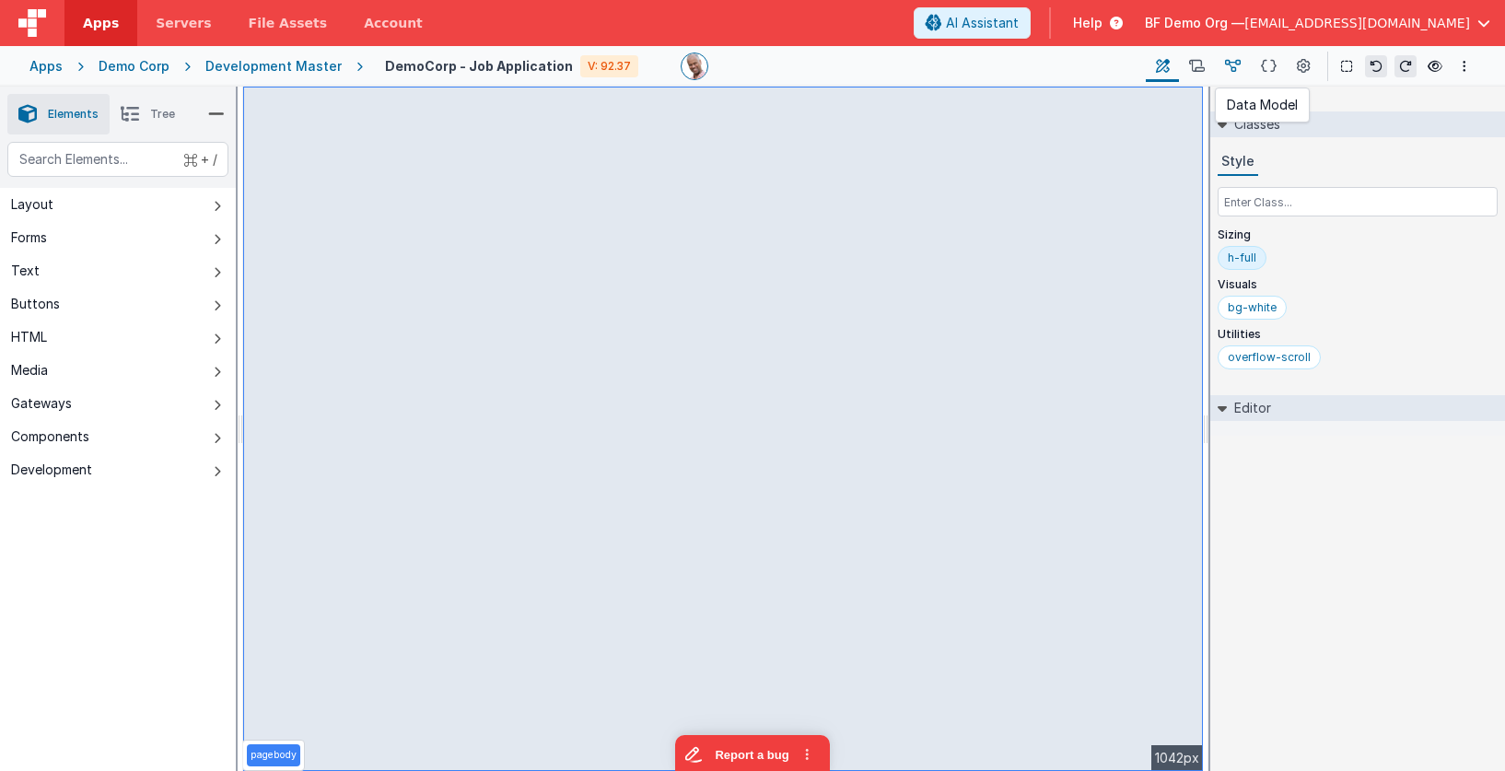
click at [1238, 62] on icon at bounding box center [1233, 66] width 16 height 19
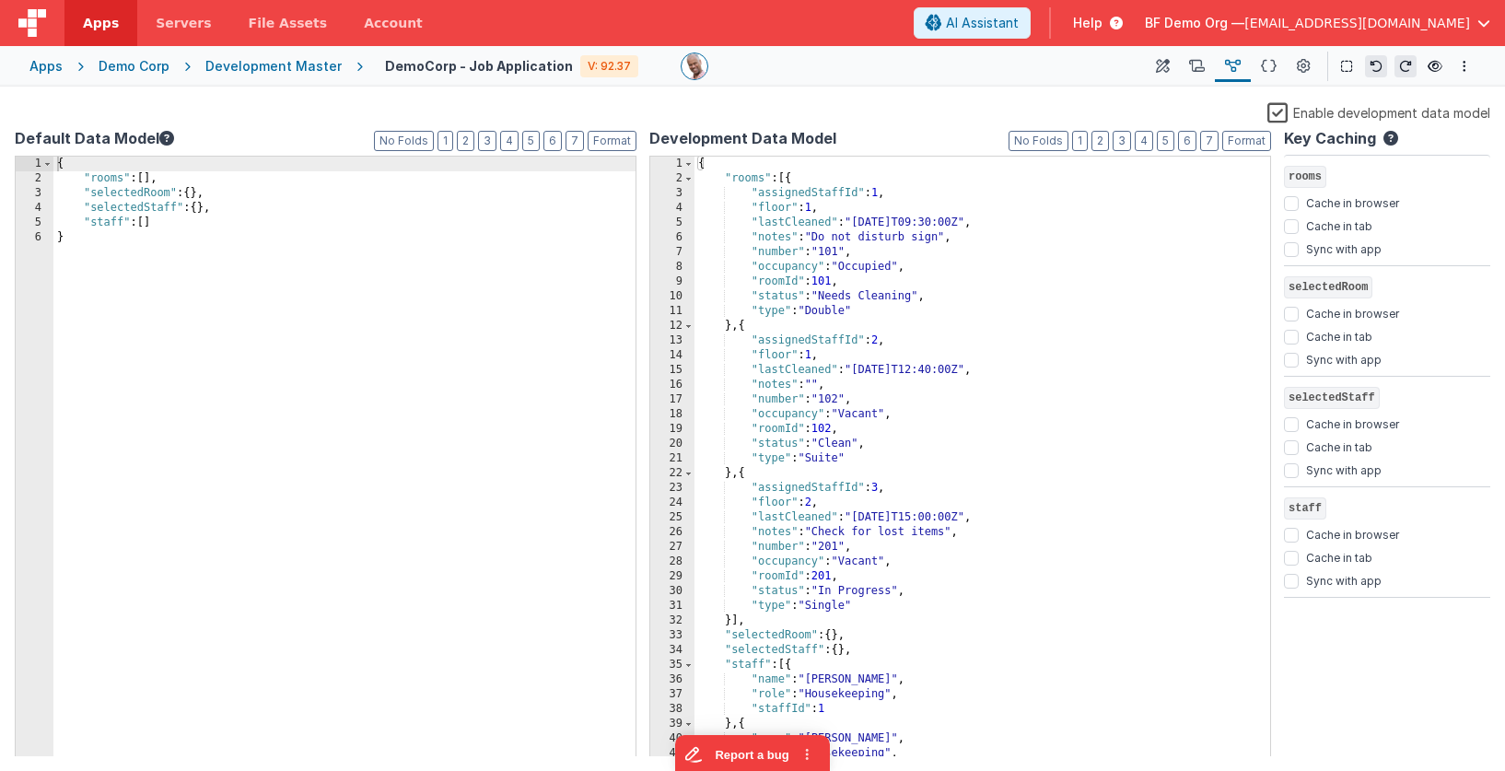
click at [802, 168] on div "{ "rooms" : [{ "assignedStaffId" : 1 , "floor" : 1 , "lastCleaned" : "2024-06-1…" at bounding box center [983, 472] width 576 height 630
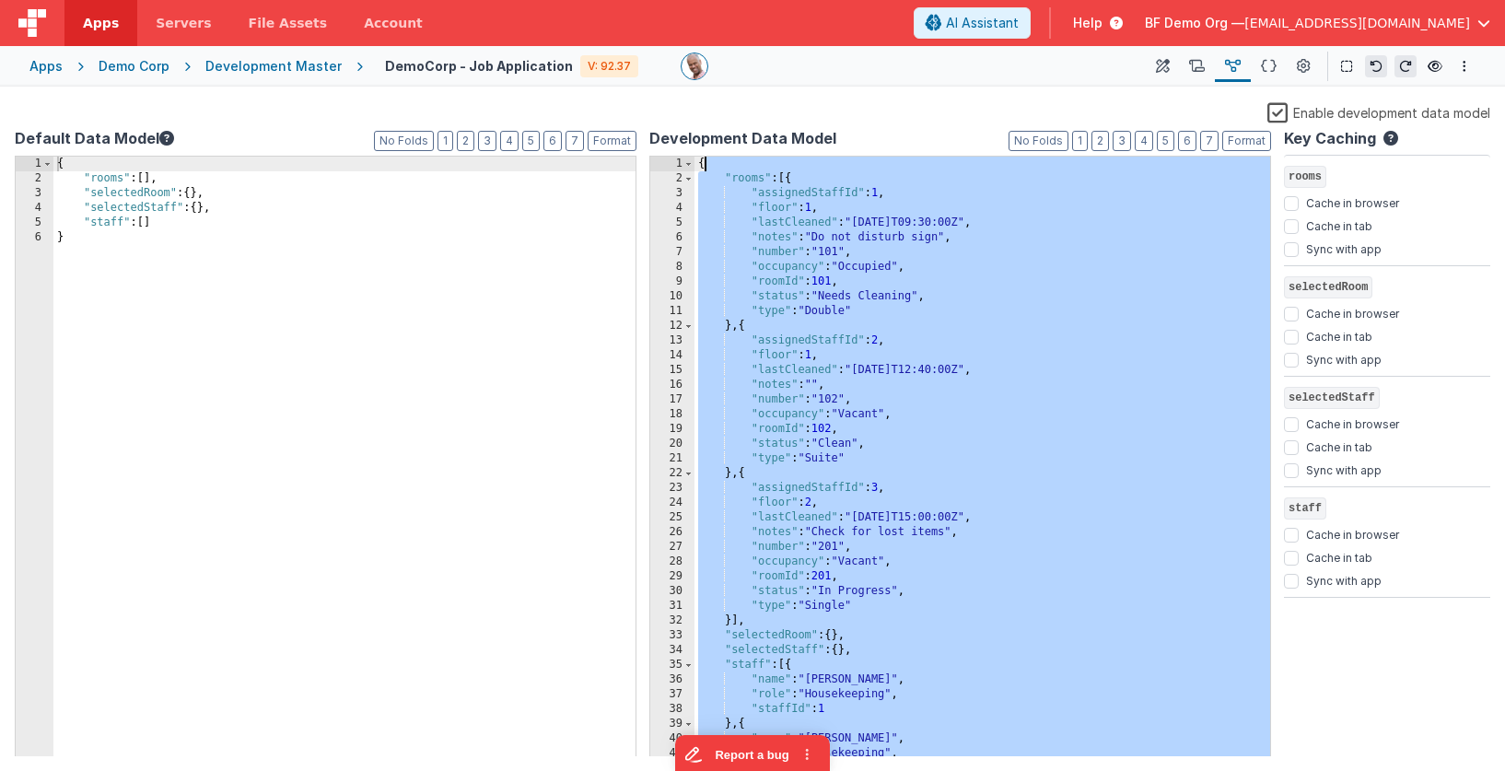
click at [802, 168] on div "{ "rooms" : [{ "assignedStaffId" : 1 , "floor" : 1 , "lastCleaned" : "2024-06-1…" at bounding box center [983, 472] width 576 height 630
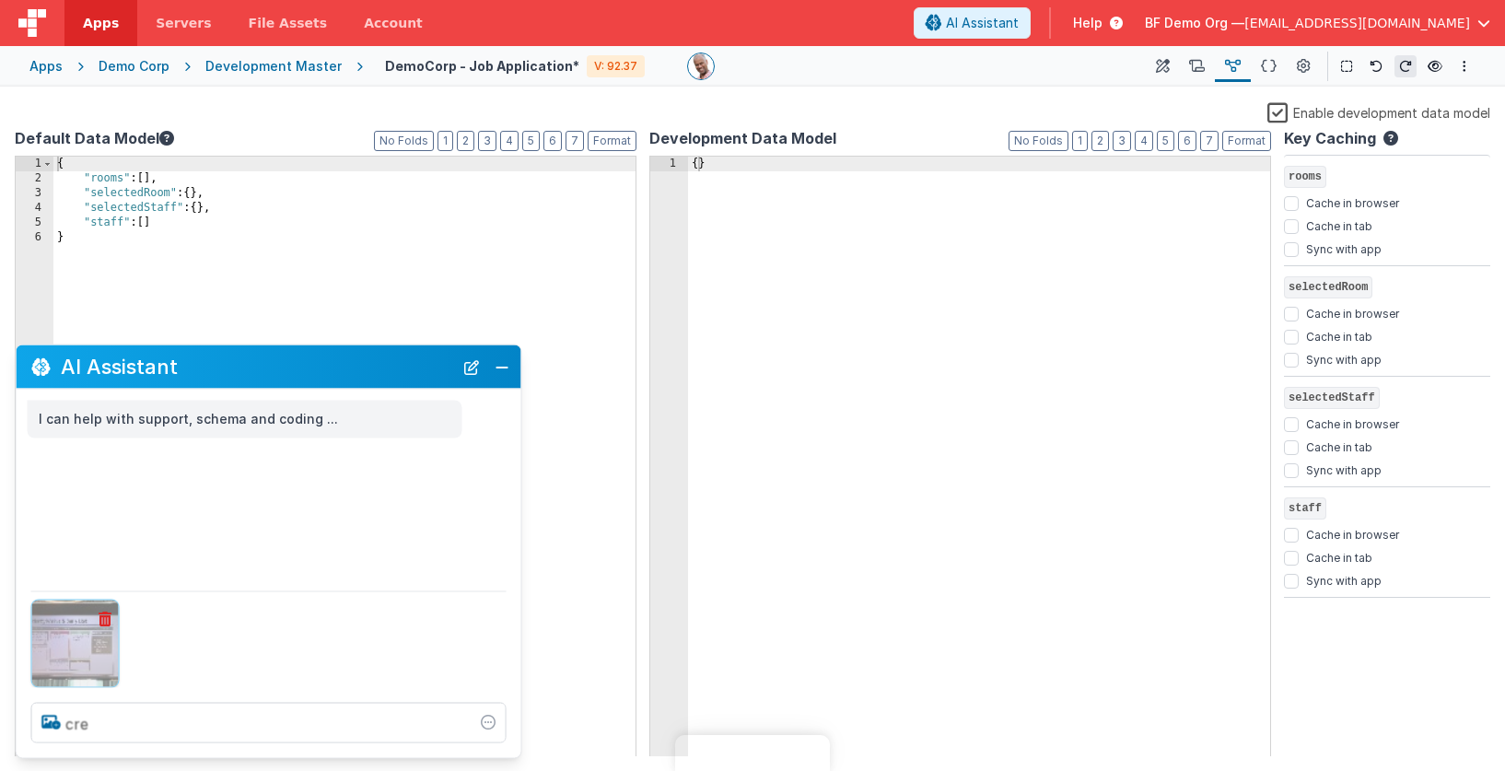
type textarea "crea"
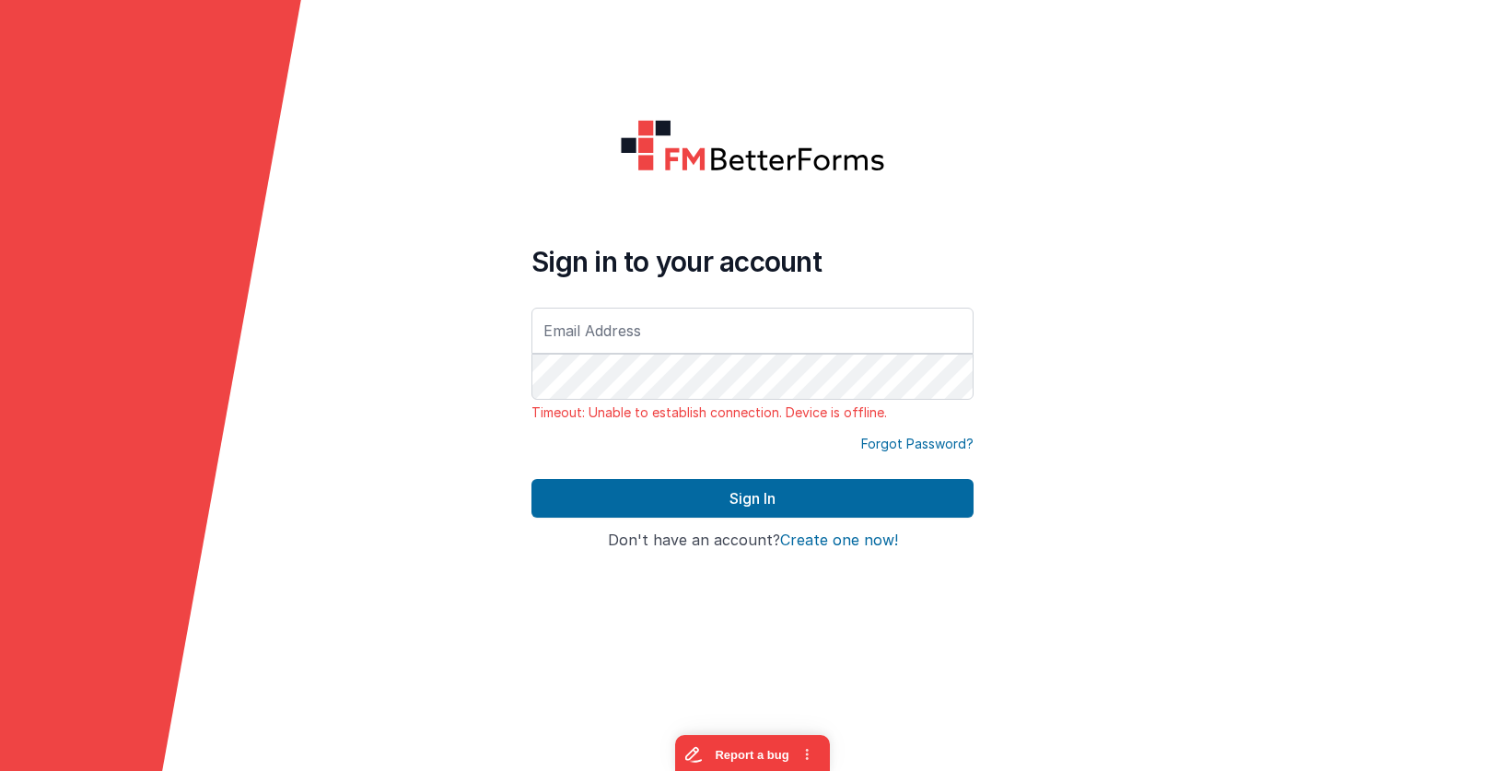
click at [0, 770] on com-1password-button at bounding box center [0, 771] width 0 height 0
type input "[EMAIL_ADDRESS][DOMAIN_NAME]"
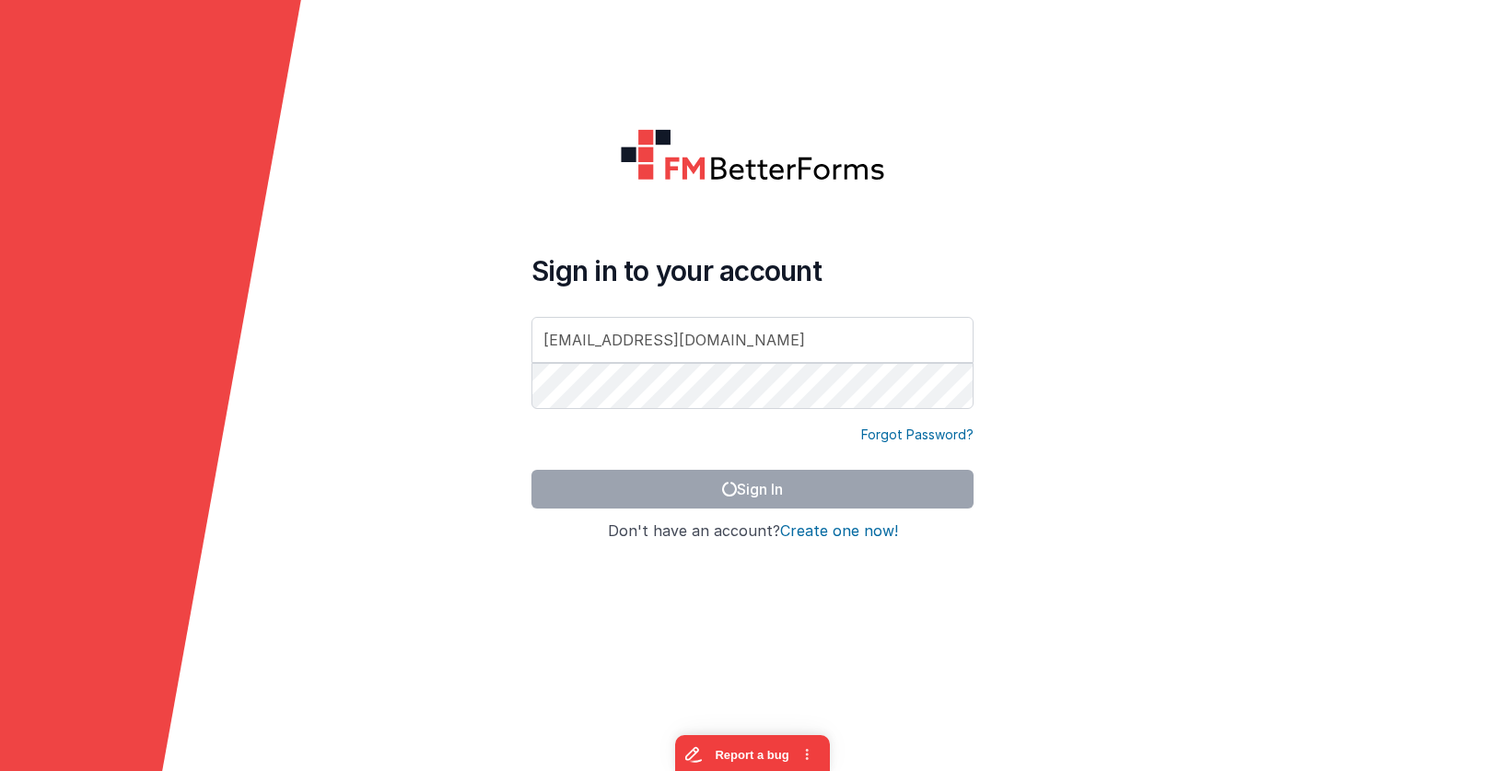
click at [1225, 201] on div at bounding box center [1354, 385] width 301 height 771
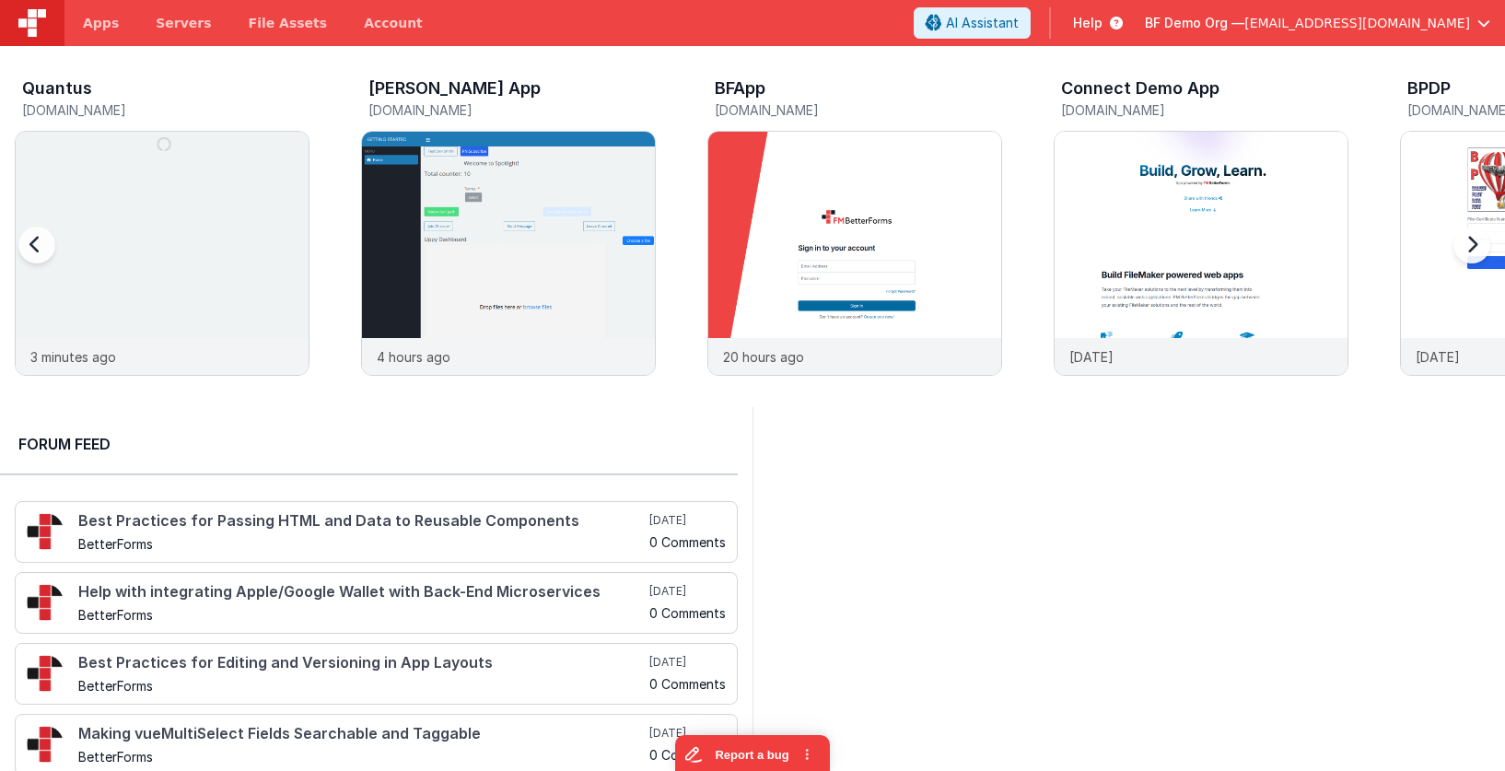
click at [1428, 22] on span "[EMAIL_ADDRESS][DOMAIN_NAME]" at bounding box center [1358, 23] width 226 height 18
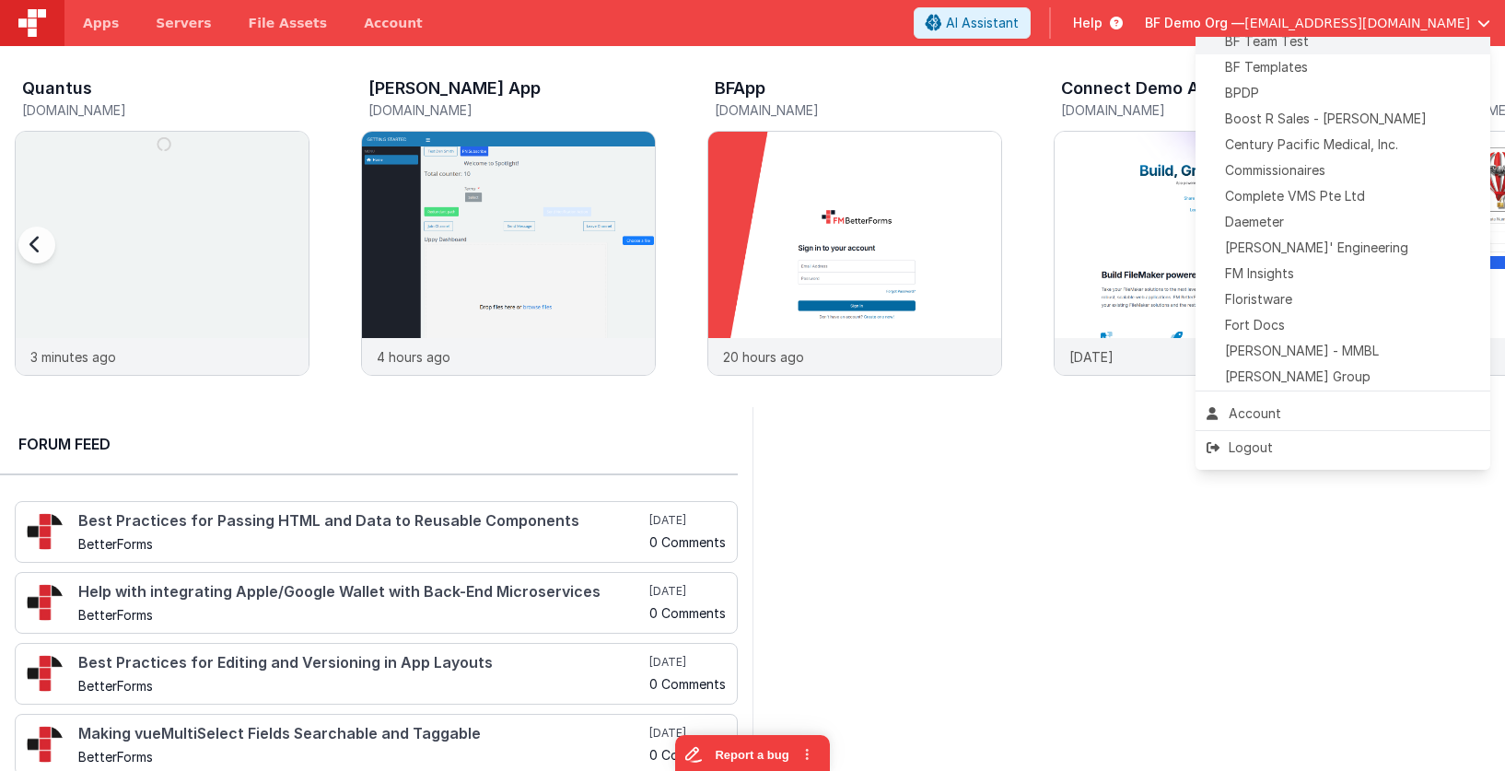
scroll to position [255, 0]
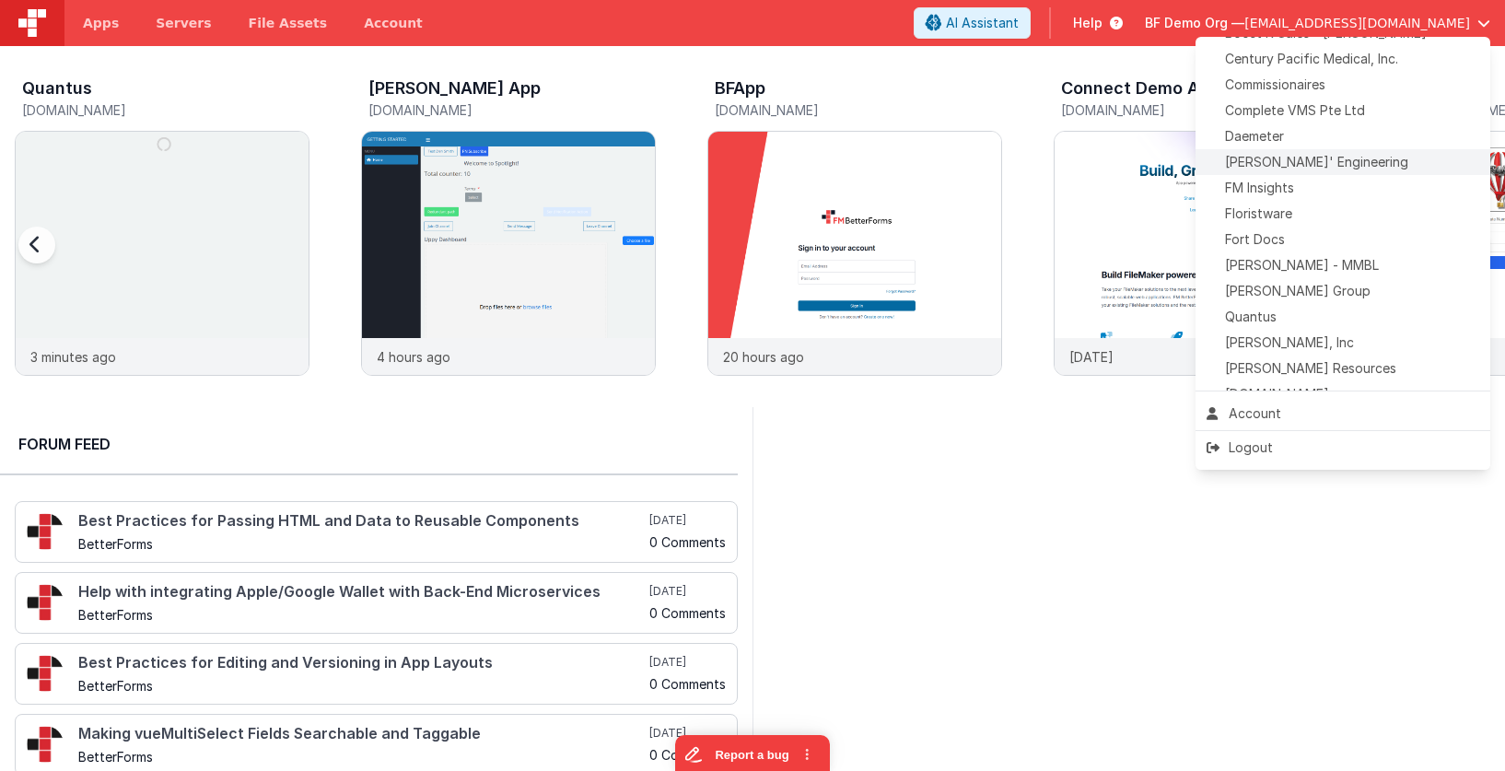
click at [1396, 164] on div "[PERSON_NAME]' Engineering" at bounding box center [1343, 162] width 273 height 18
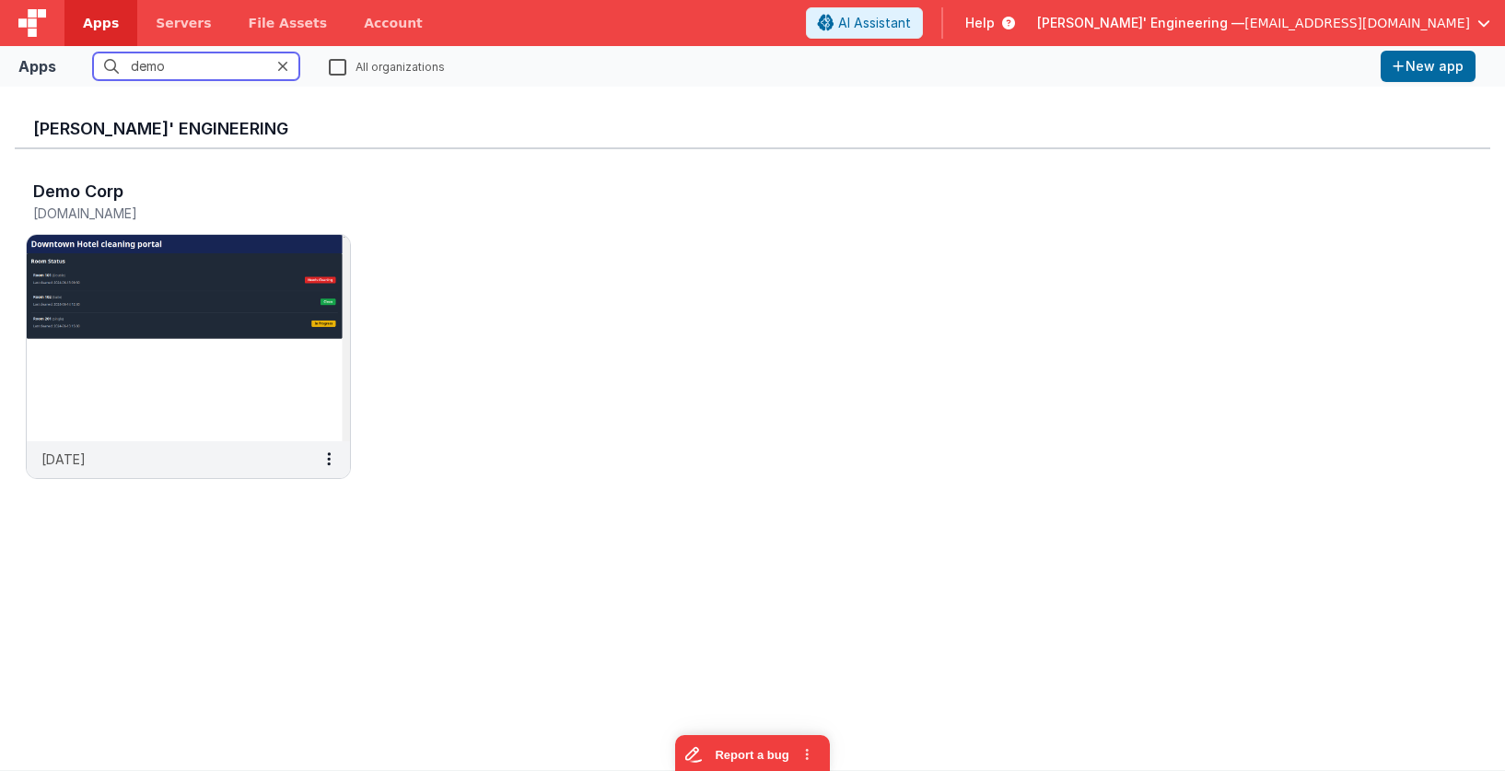
type input "demo"
click at [24, 381] on div "Demo Corp [DOMAIN_NAME] [DATE]" at bounding box center [753, 335] width 1476 height 372
click at [119, 342] on img at bounding box center [188, 338] width 323 height 206
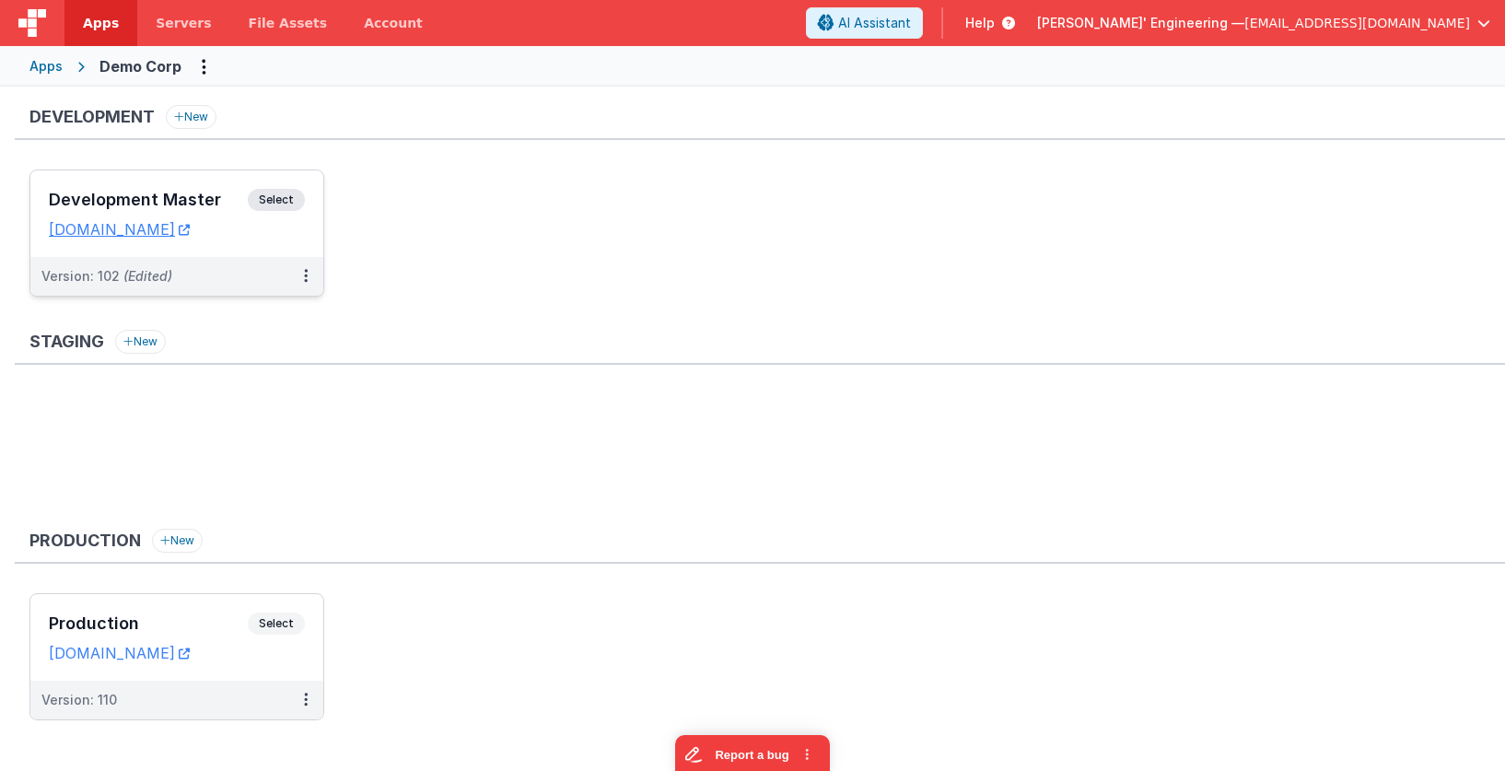
click at [183, 200] on h3 "Development Master" at bounding box center [148, 200] width 199 height 18
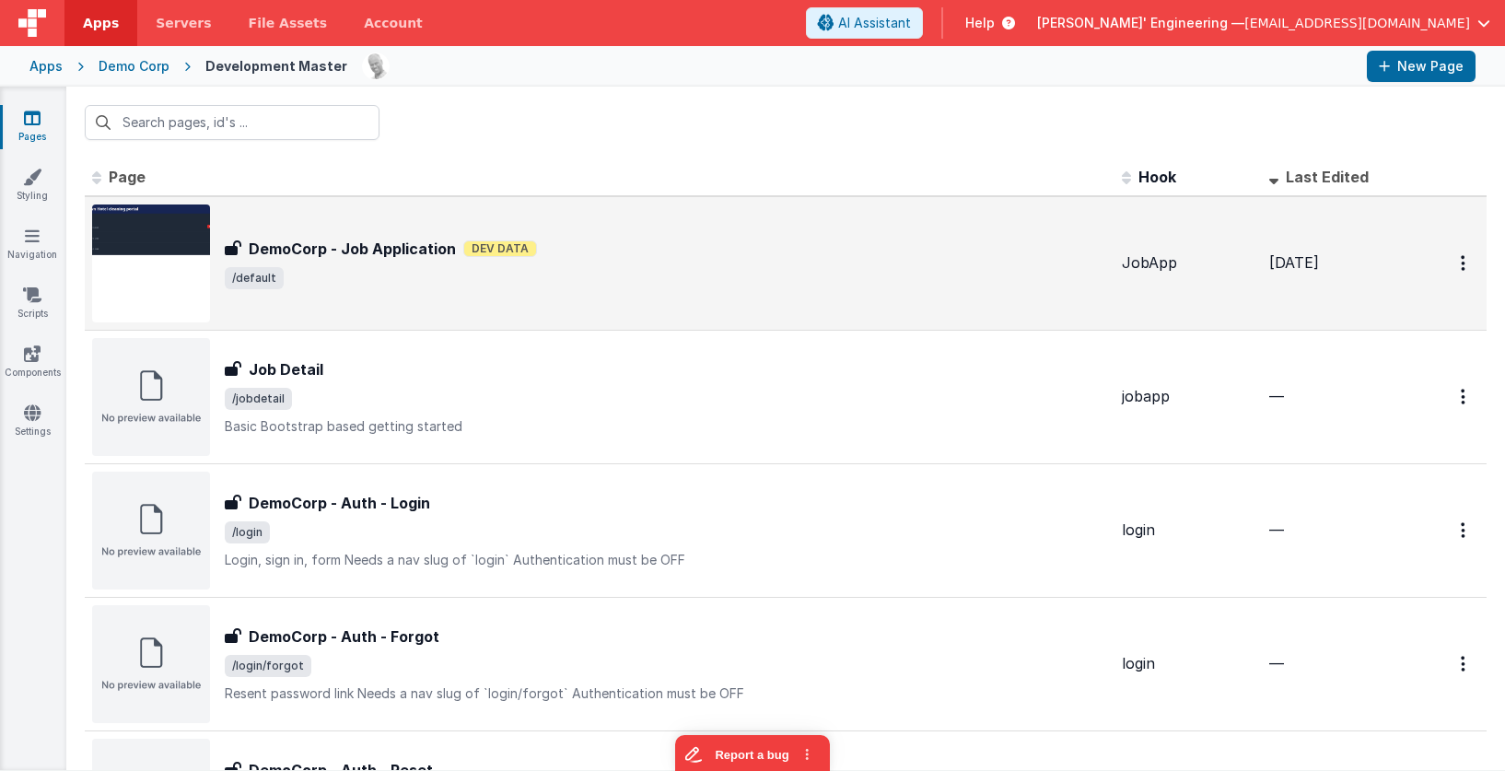
click at [545, 288] on span "/default" at bounding box center [666, 278] width 882 height 22
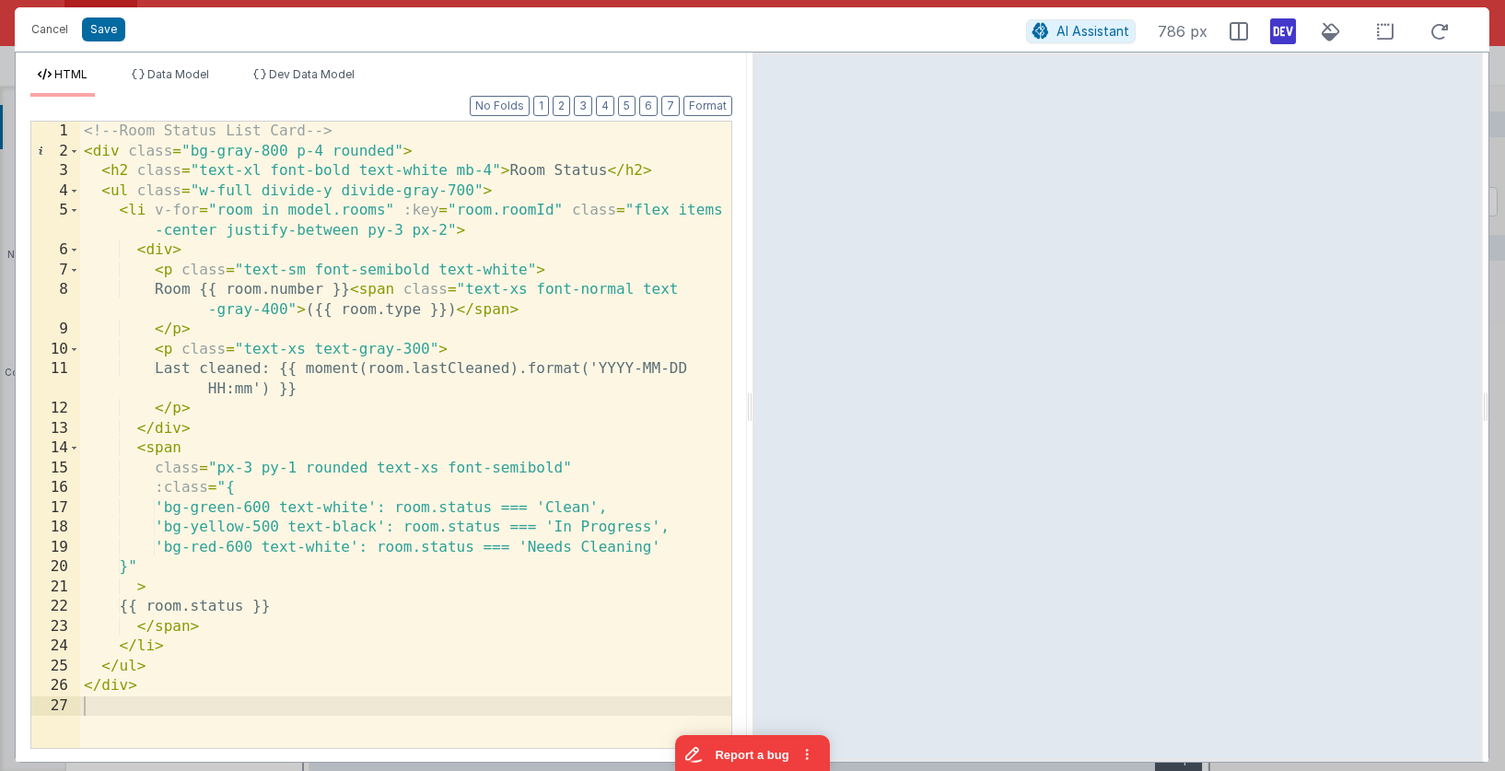
click at [465, 352] on div "<!-- Room Status List Card --> < div class = "bg-gray-800 p-4 rounded" > < h2 c…" at bounding box center [405, 455] width 651 height 666
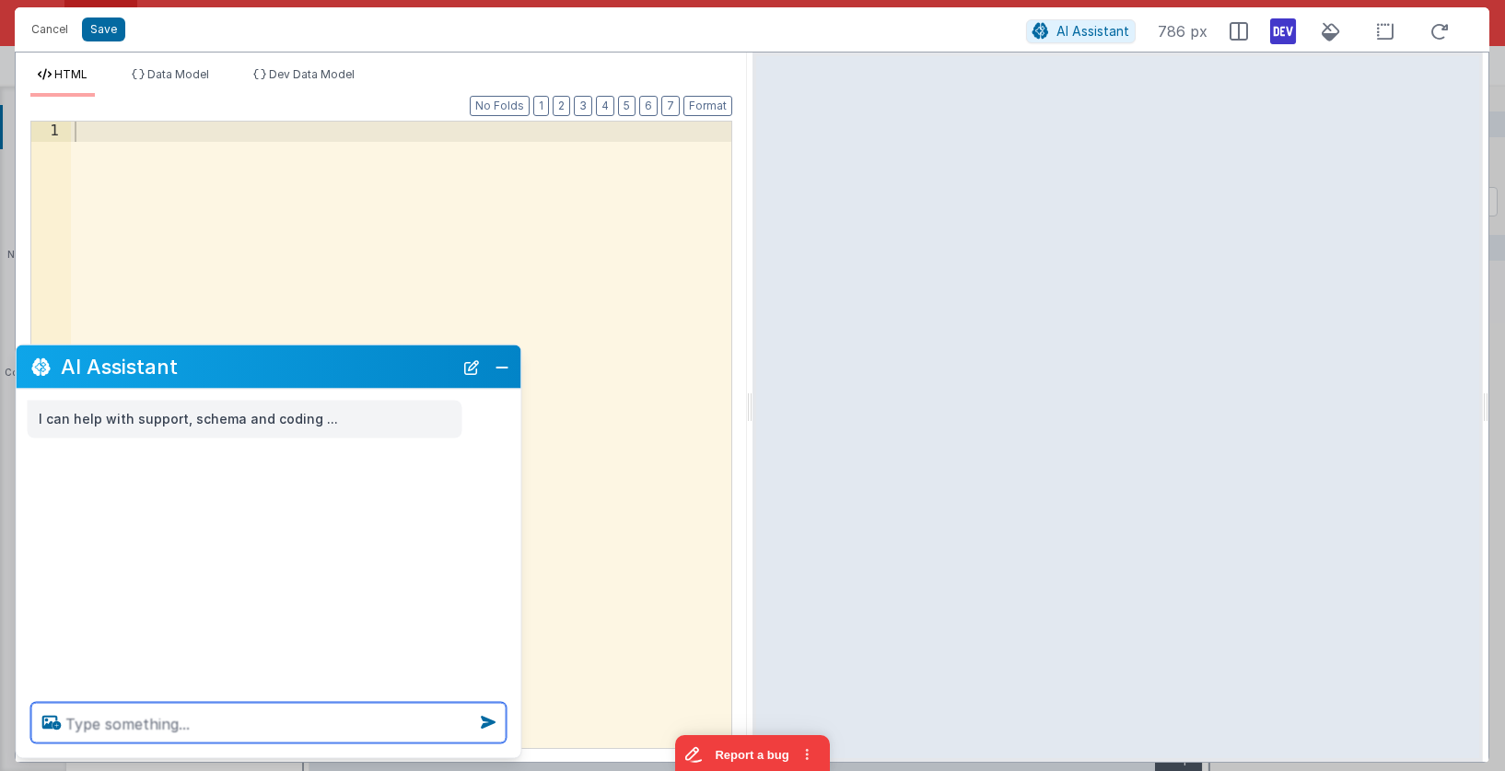
paste textarea "is there an issues with ai assistnat in app.fmbf with images?"
type textarea "is there an issues with ai assistnat in app.fmbf with images?"
paste textarea
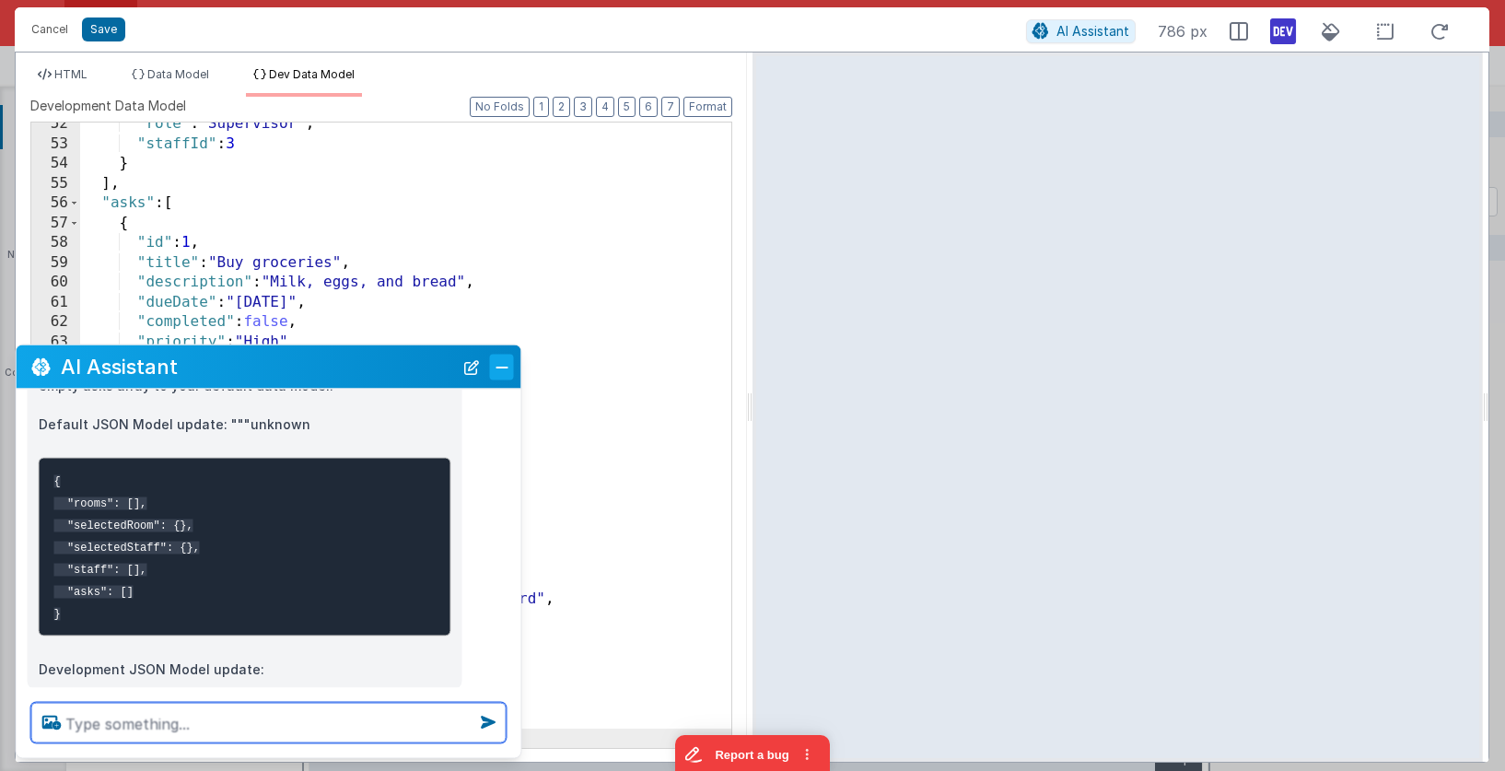
scroll to position [228, 0]
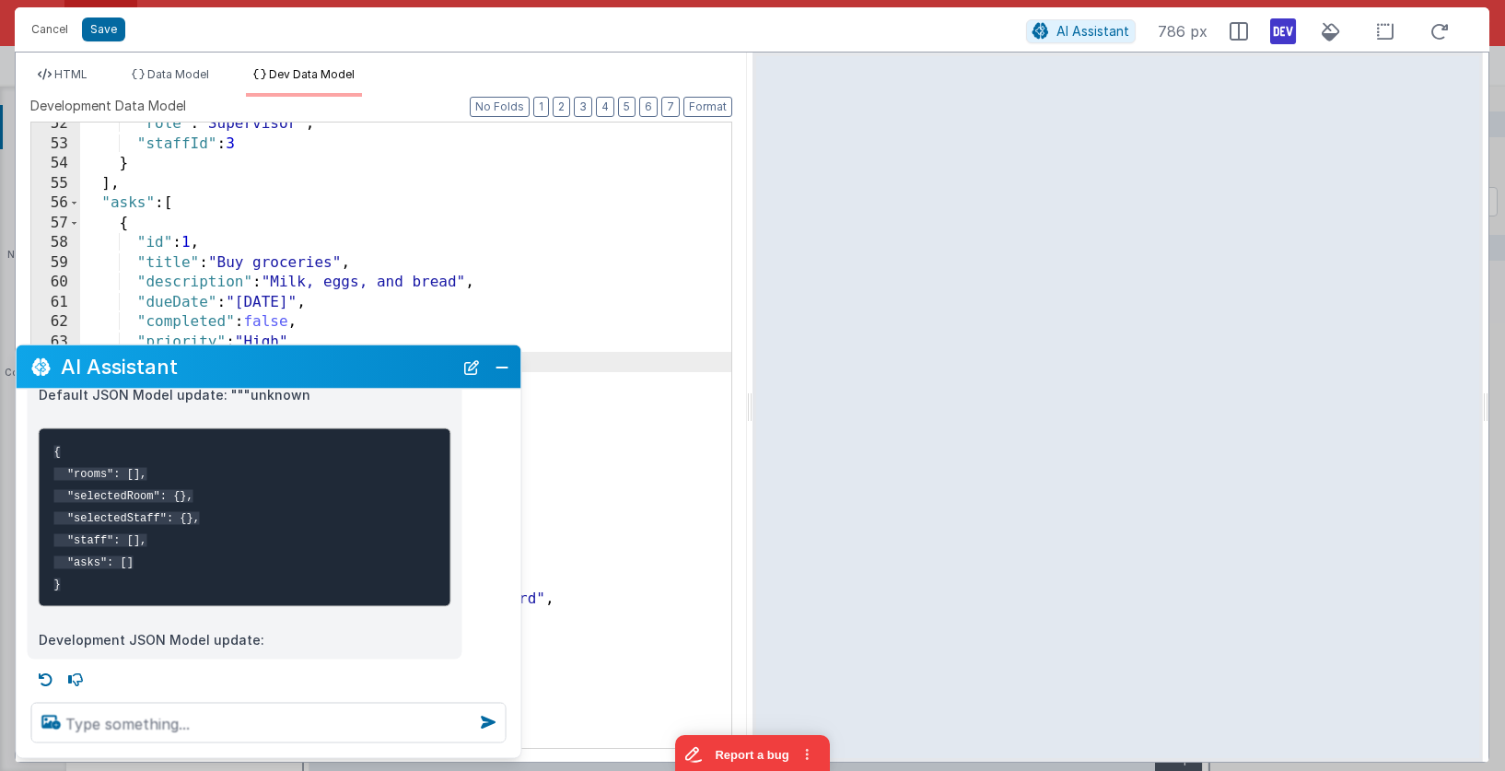
click at [521, 370] on div ""role" : "Supervisor" , "staffId" : 3 } ] , "asks" : [ { "id" : 1 , "title" : "…" at bounding box center [405, 446] width 651 height 665
click at [505, 370] on button "Close" at bounding box center [502, 367] width 24 height 26
